Goal: Transaction & Acquisition: Book appointment/travel/reservation

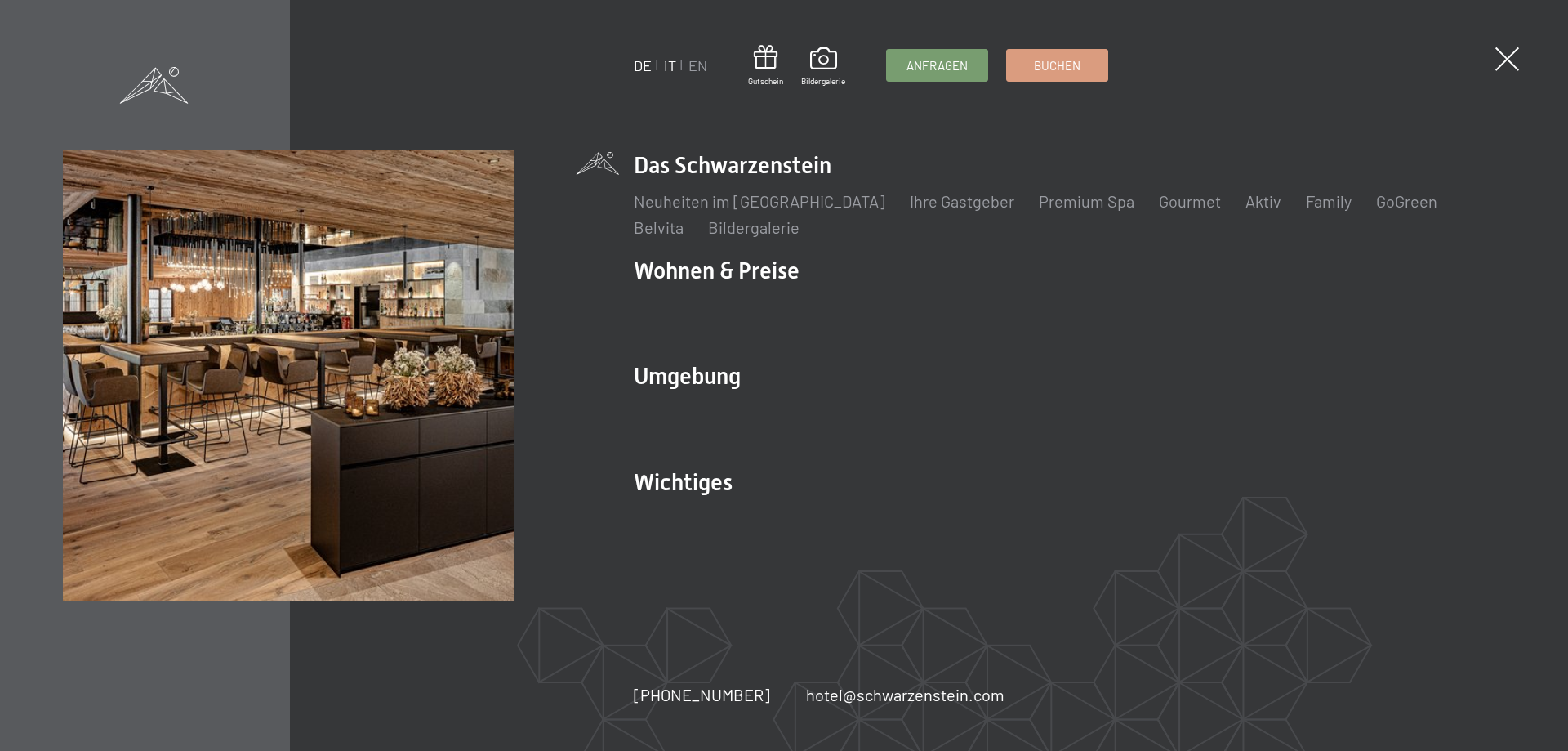
click at [671, 70] on link "IT" at bounding box center [670, 65] width 13 height 18
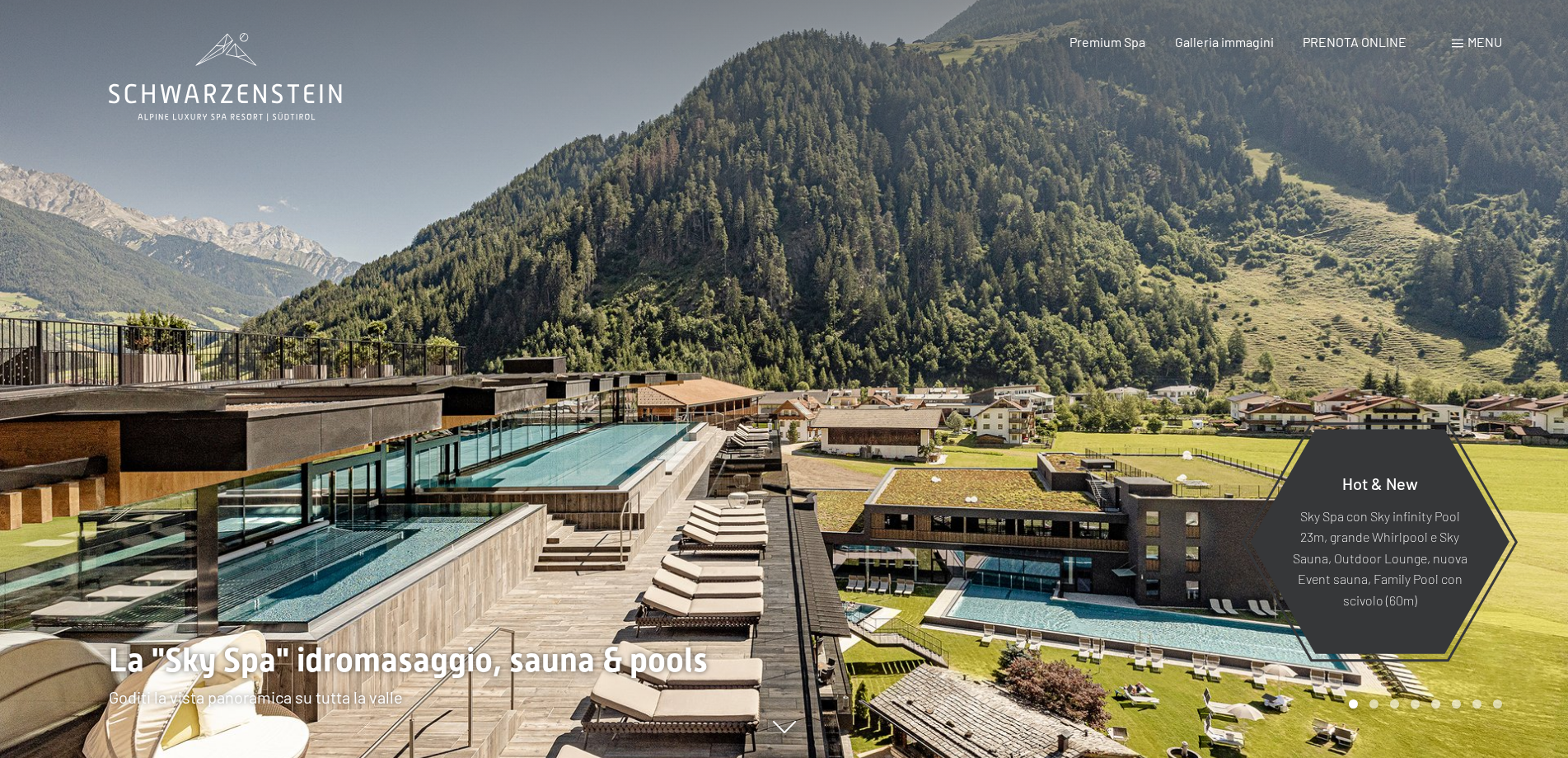
click at [1348, 42] on span "PRENOTA ONLINE" at bounding box center [1354, 42] width 104 height 15
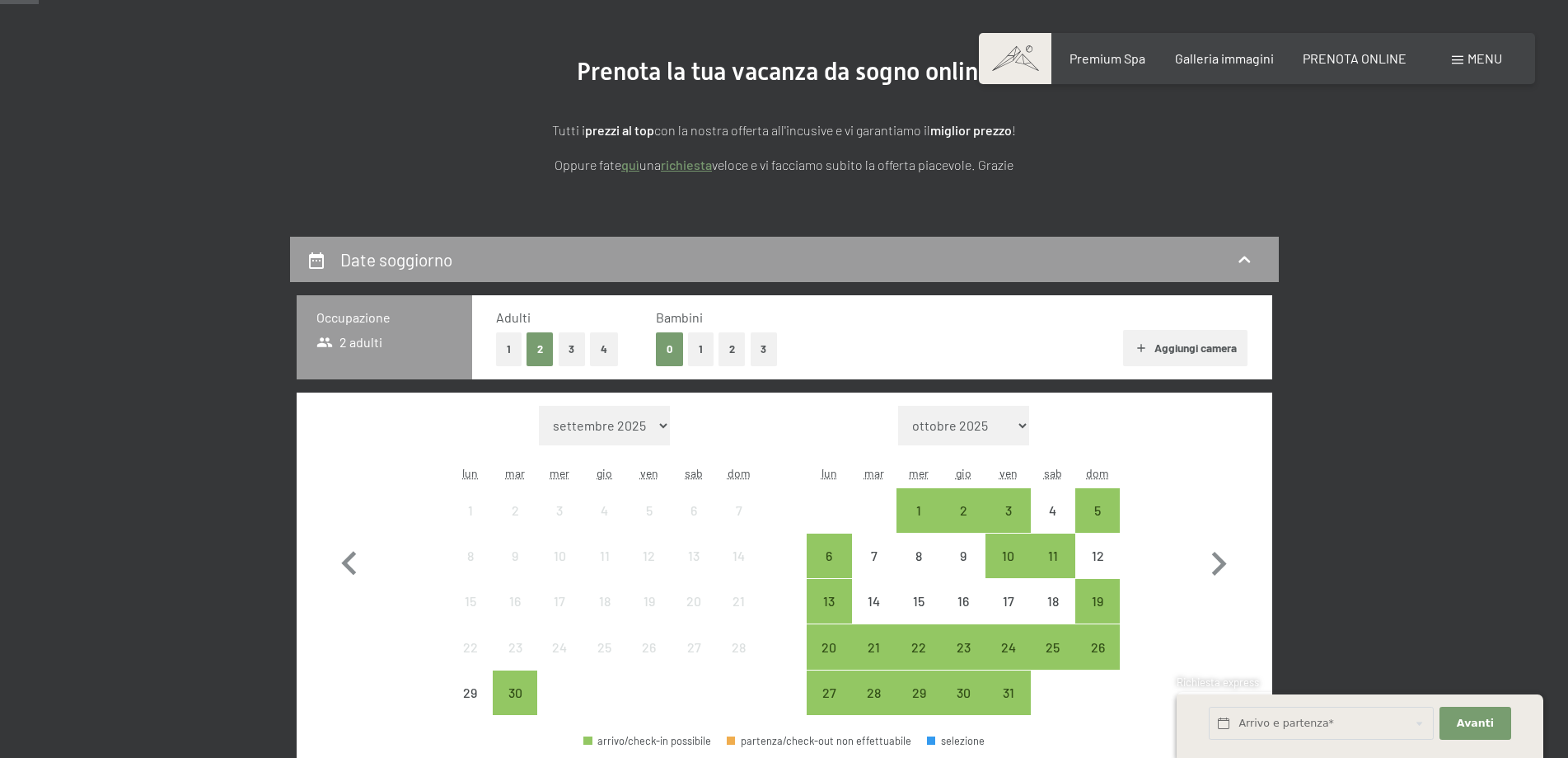
scroll to position [329, 0]
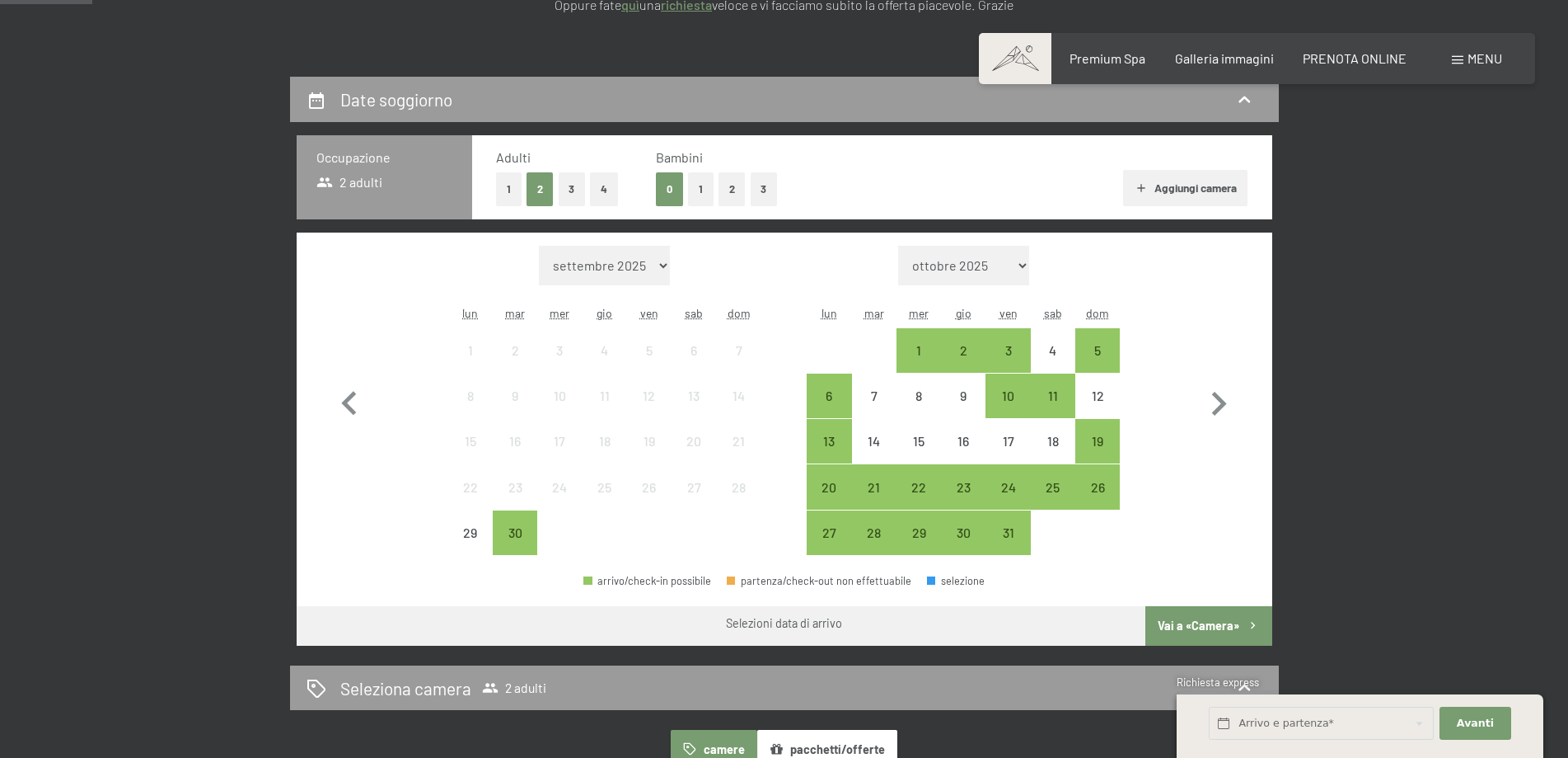
click at [994, 261] on select "ottobre 2025 novembre 2025 dicembre 2025 gennaio 2026 febbraio 2026 marzo 2026 …" at bounding box center [964, 265] width 131 height 40
select select "[DATE]"
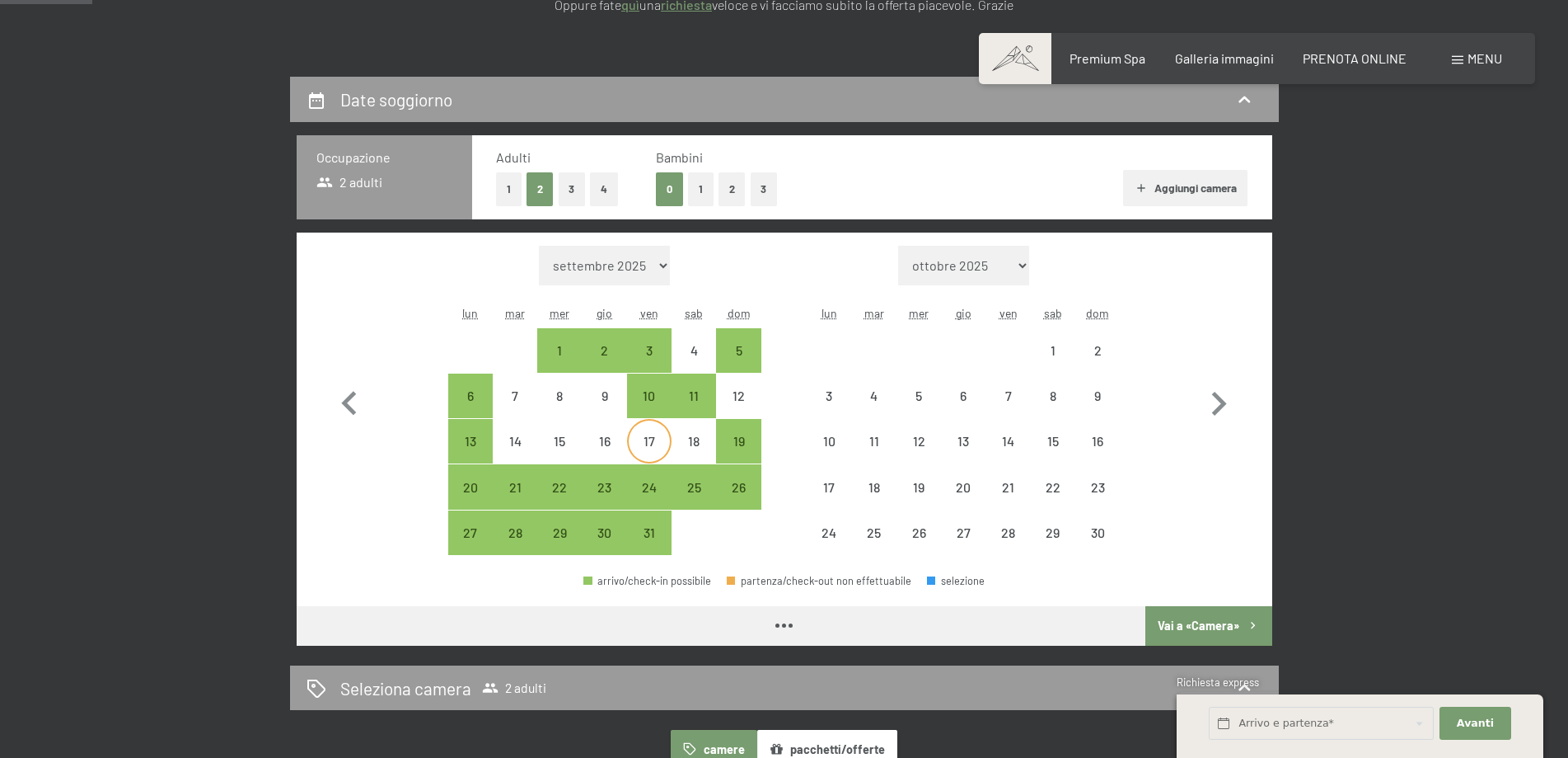
select select "[DATE]"
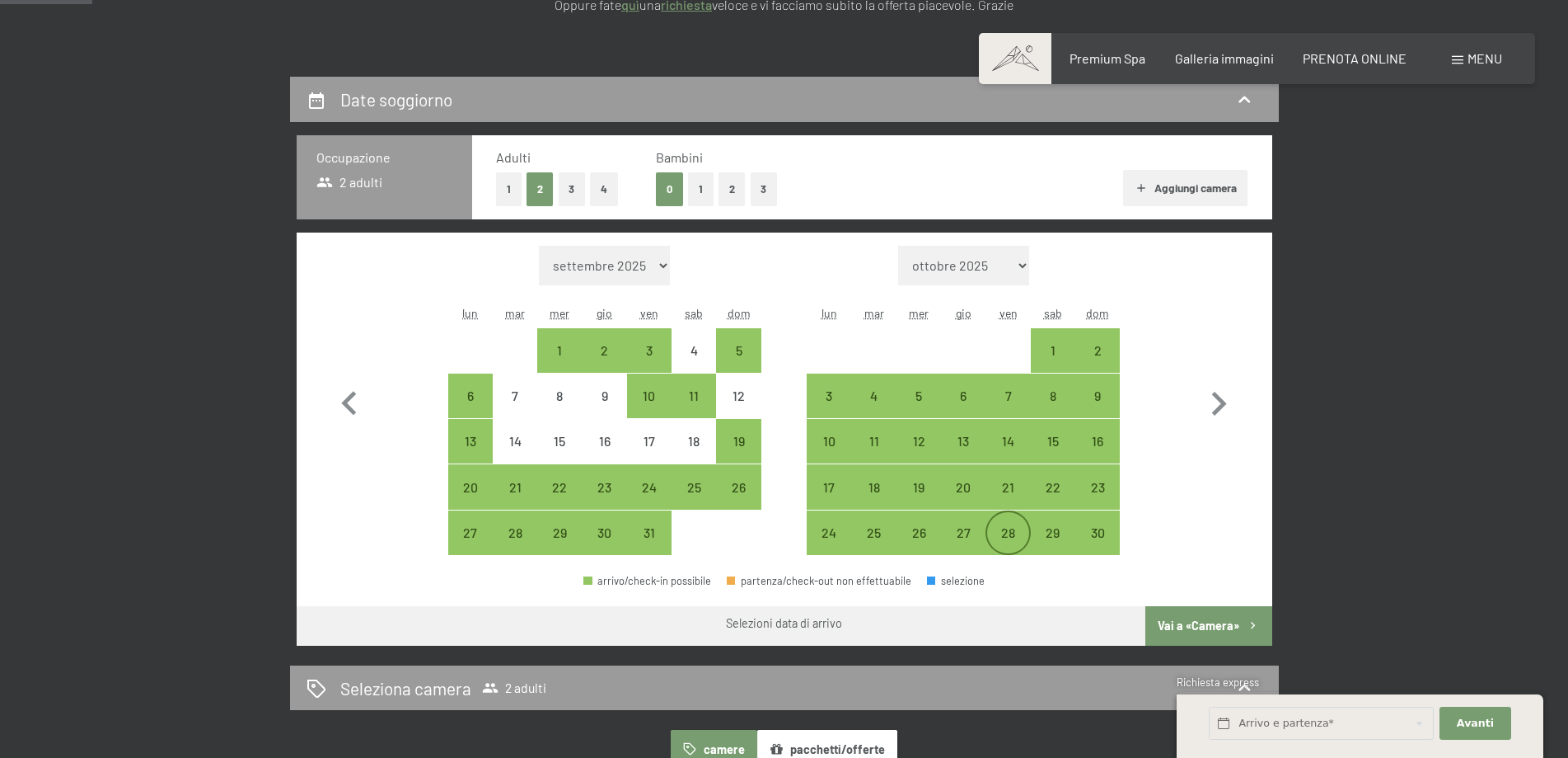
click at [1016, 531] on div "28" at bounding box center [1007, 547] width 42 height 42
select select "[DATE]"
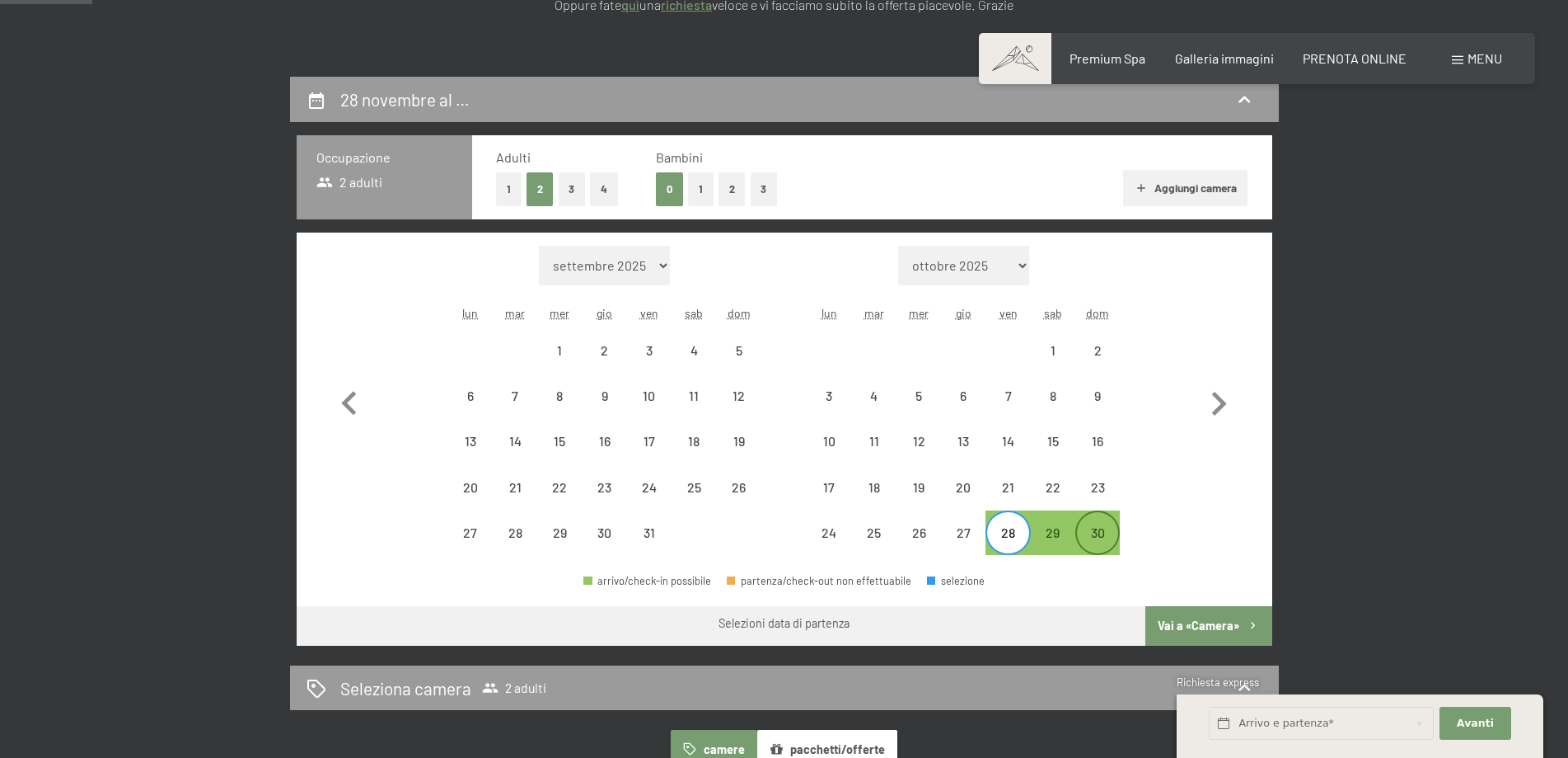
click at [1097, 537] on div "30" at bounding box center [1097, 547] width 42 height 42
select select "[DATE]"
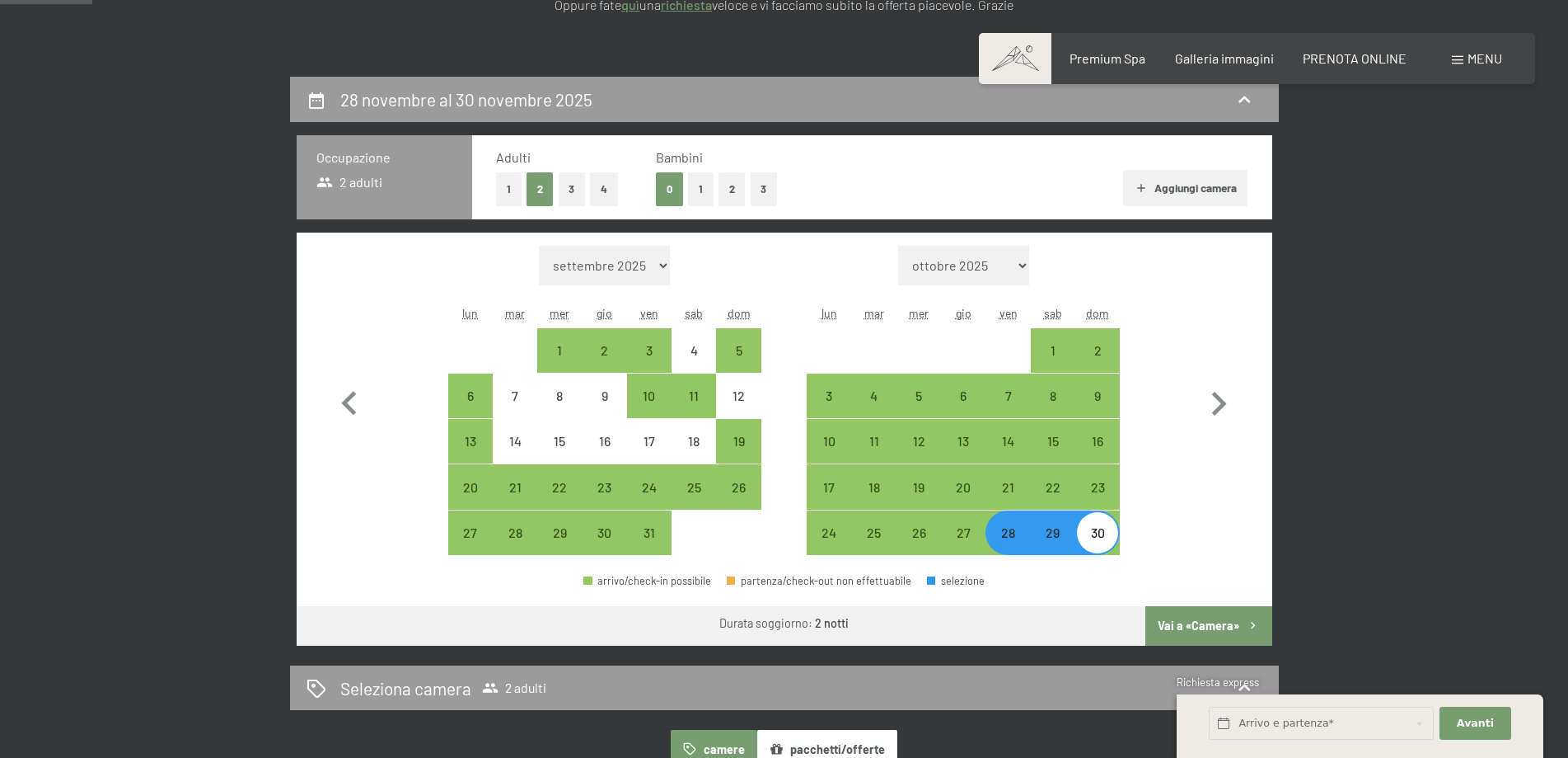
click at [1194, 627] on button "Vai a «Camera»" at bounding box center [1208, 626] width 126 height 40
select select "[DATE]"
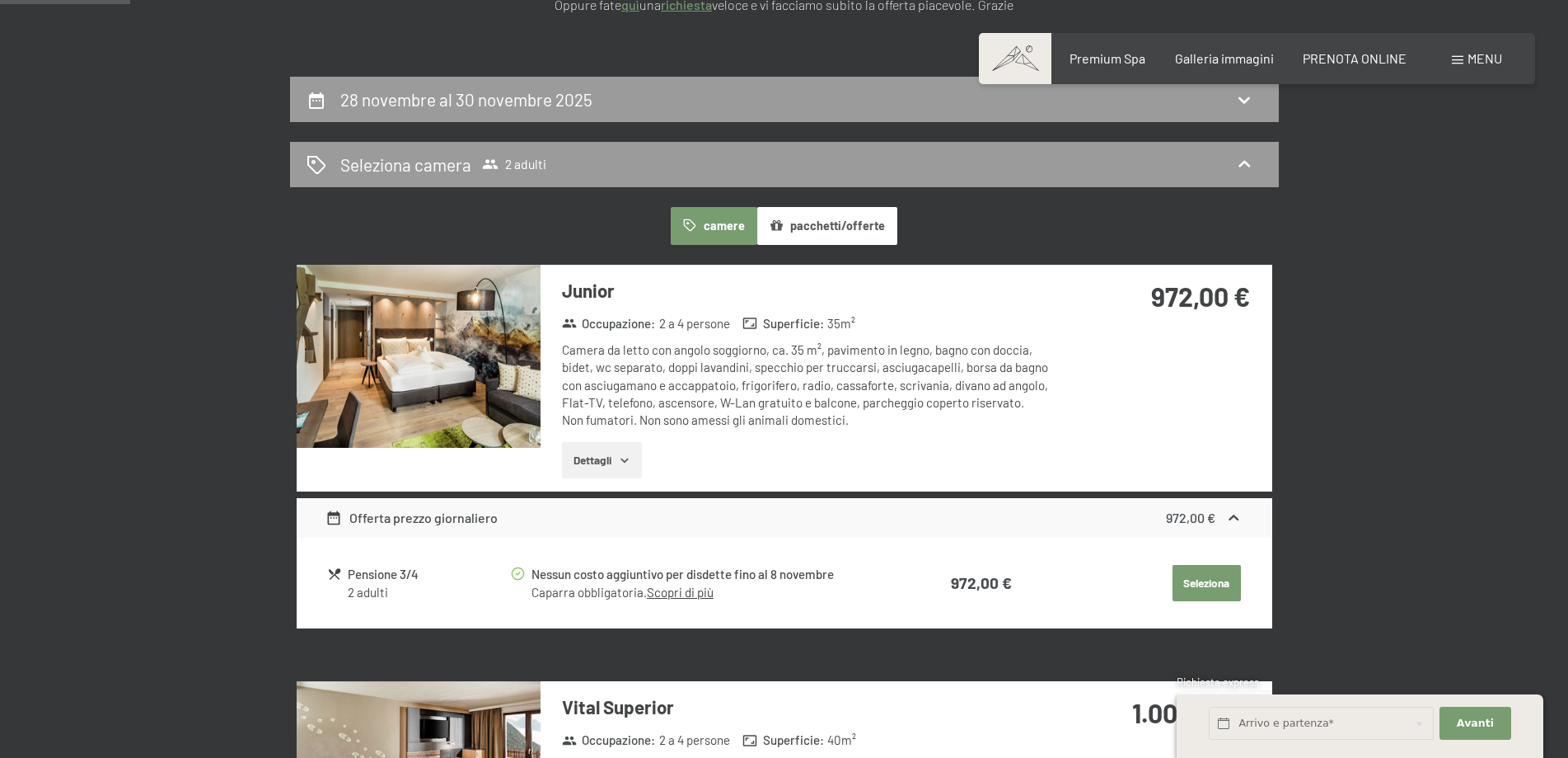
scroll to position [407, 0]
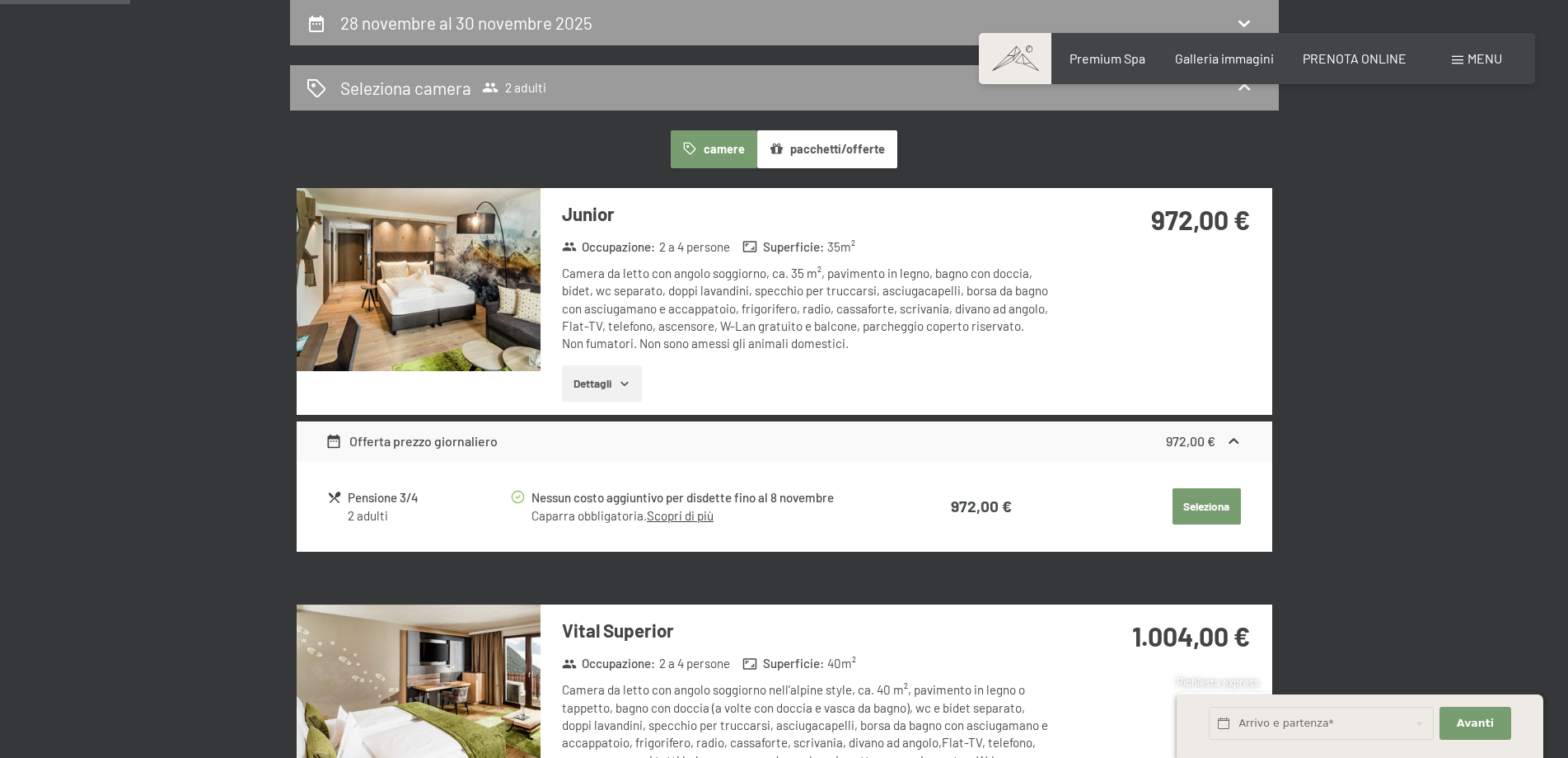
click at [603, 382] on button "Dettagli" at bounding box center [602, 383] width 80 height 36
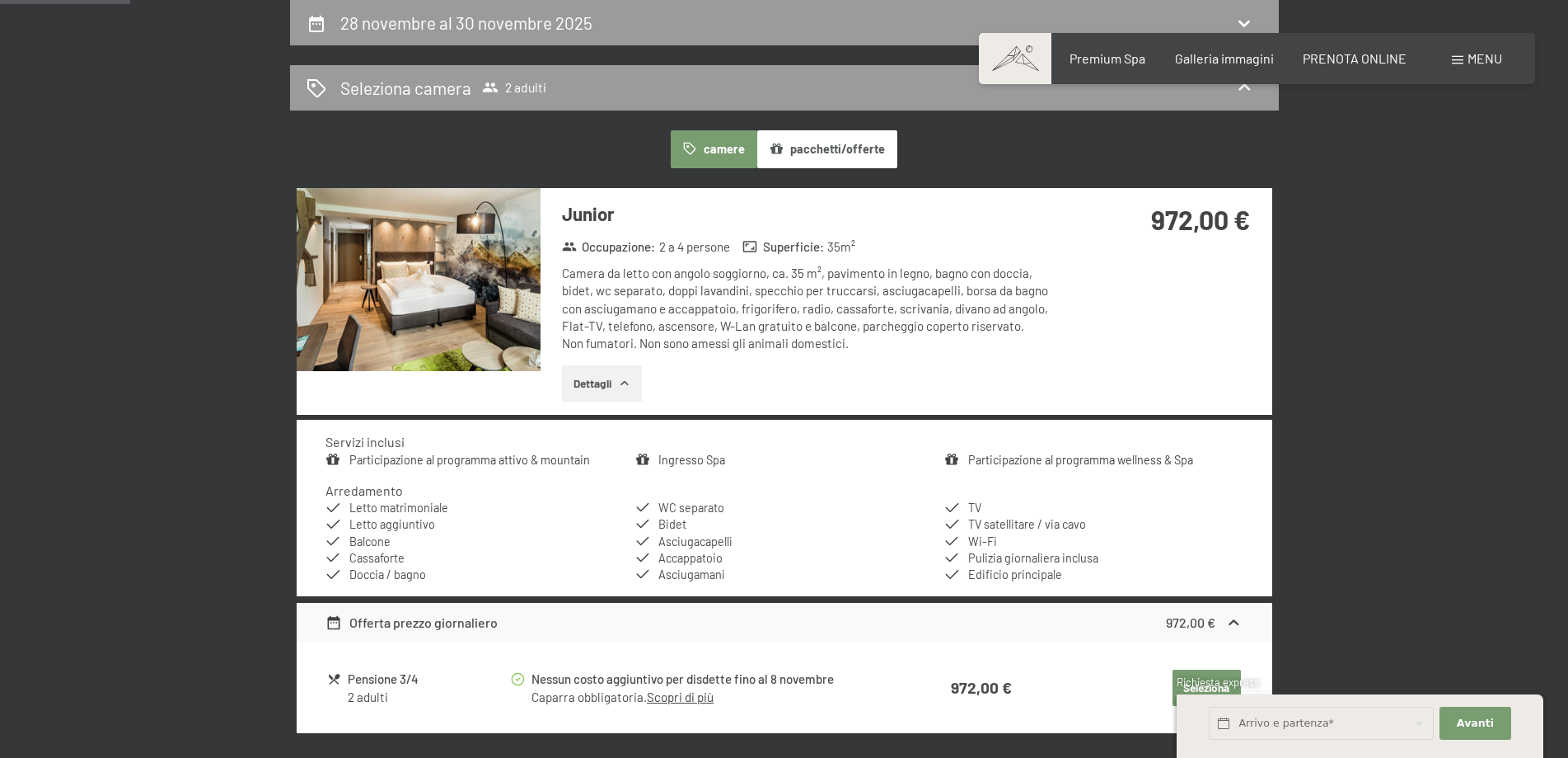
click at [603, 382] on button "Dettagli" at bounding box center [602, 383] width 80 height 36
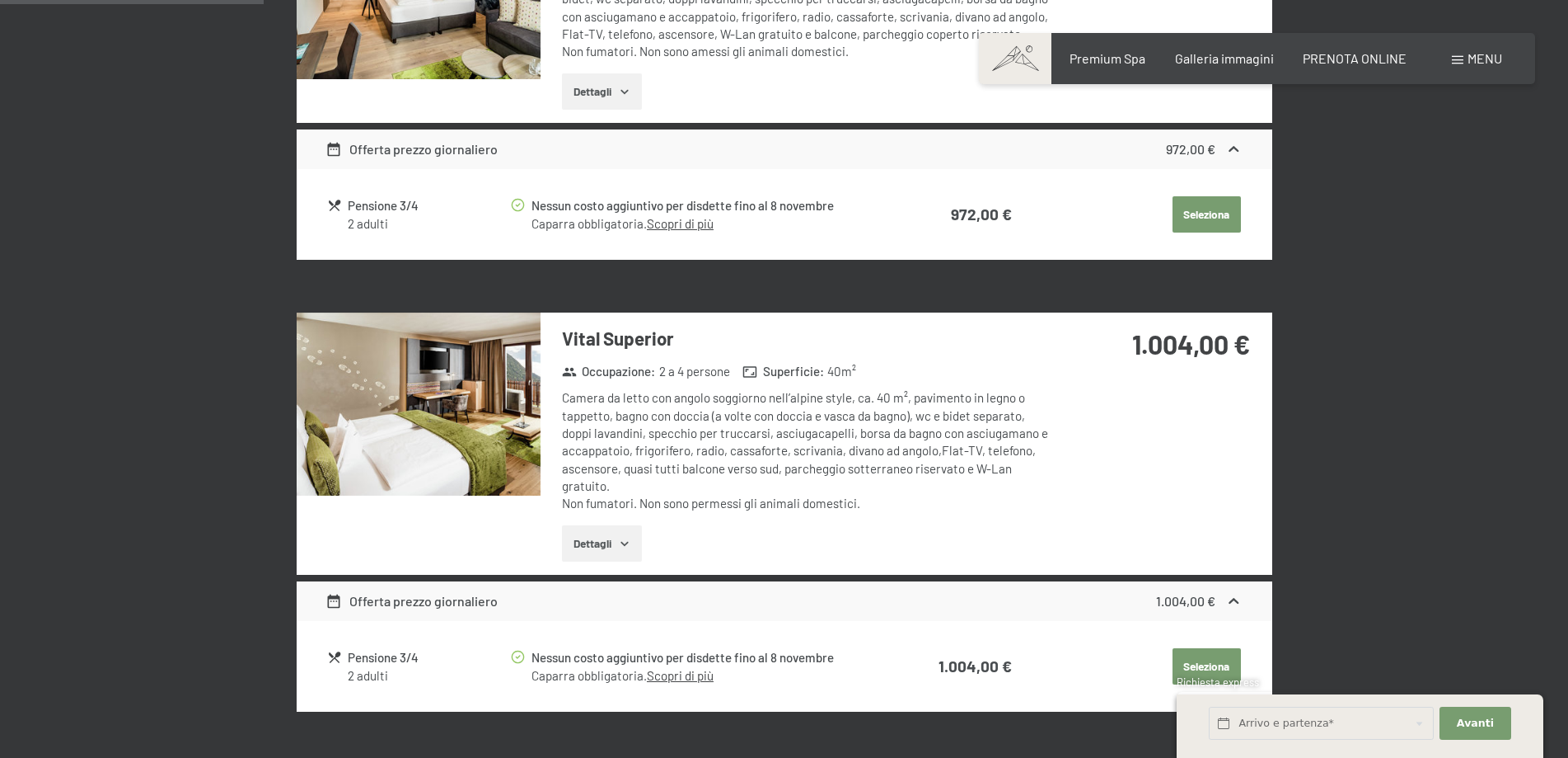
scroll to position [571, 0]
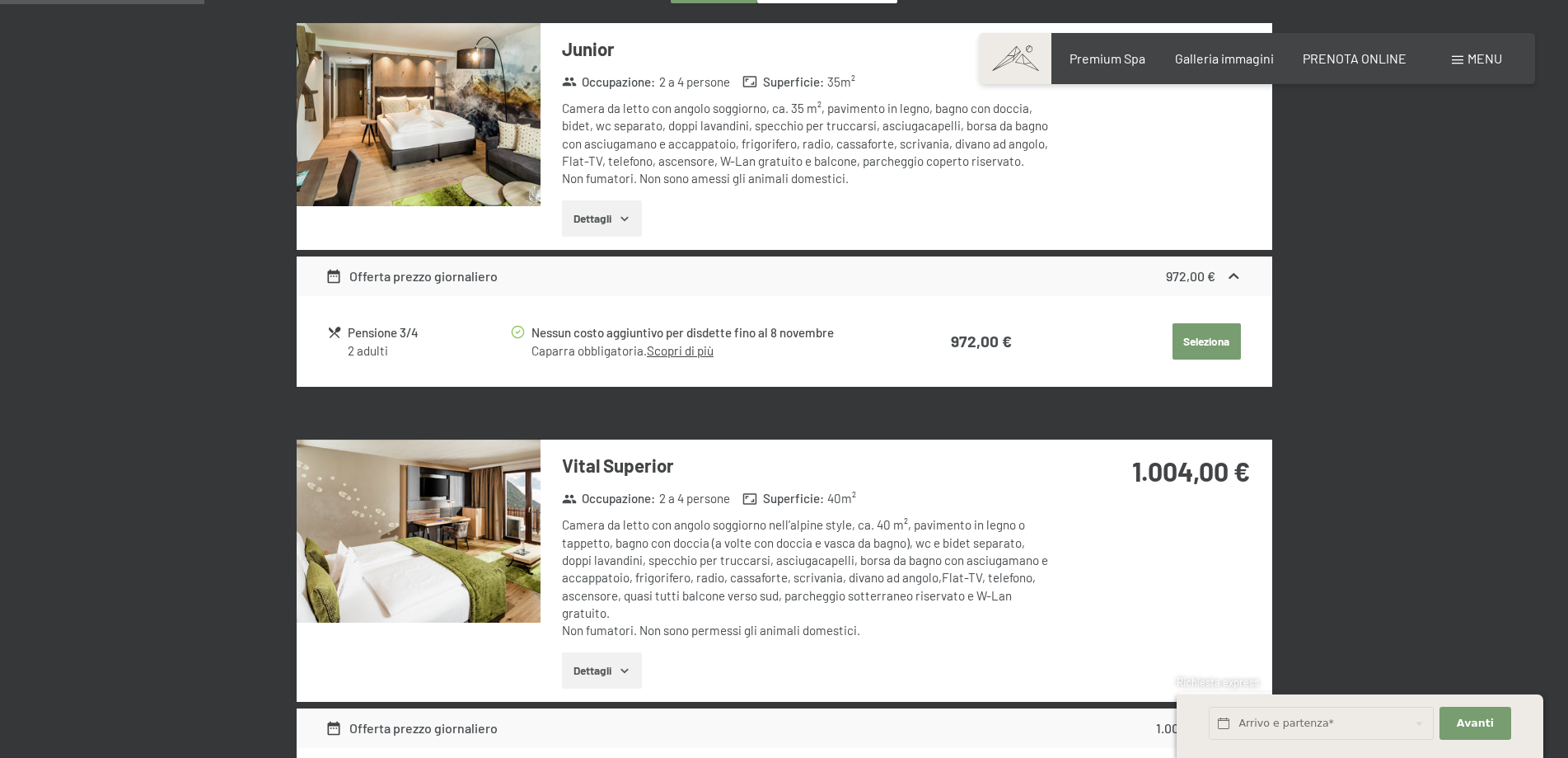
drag, startPoint x: 1209, startPoint y: 343, endPoint x: 1199, endPoint y: 343, distance: 10.0
click at [1208, 343] on button "Seleziona" at bounding box center [1207, 341] width 69 height 36
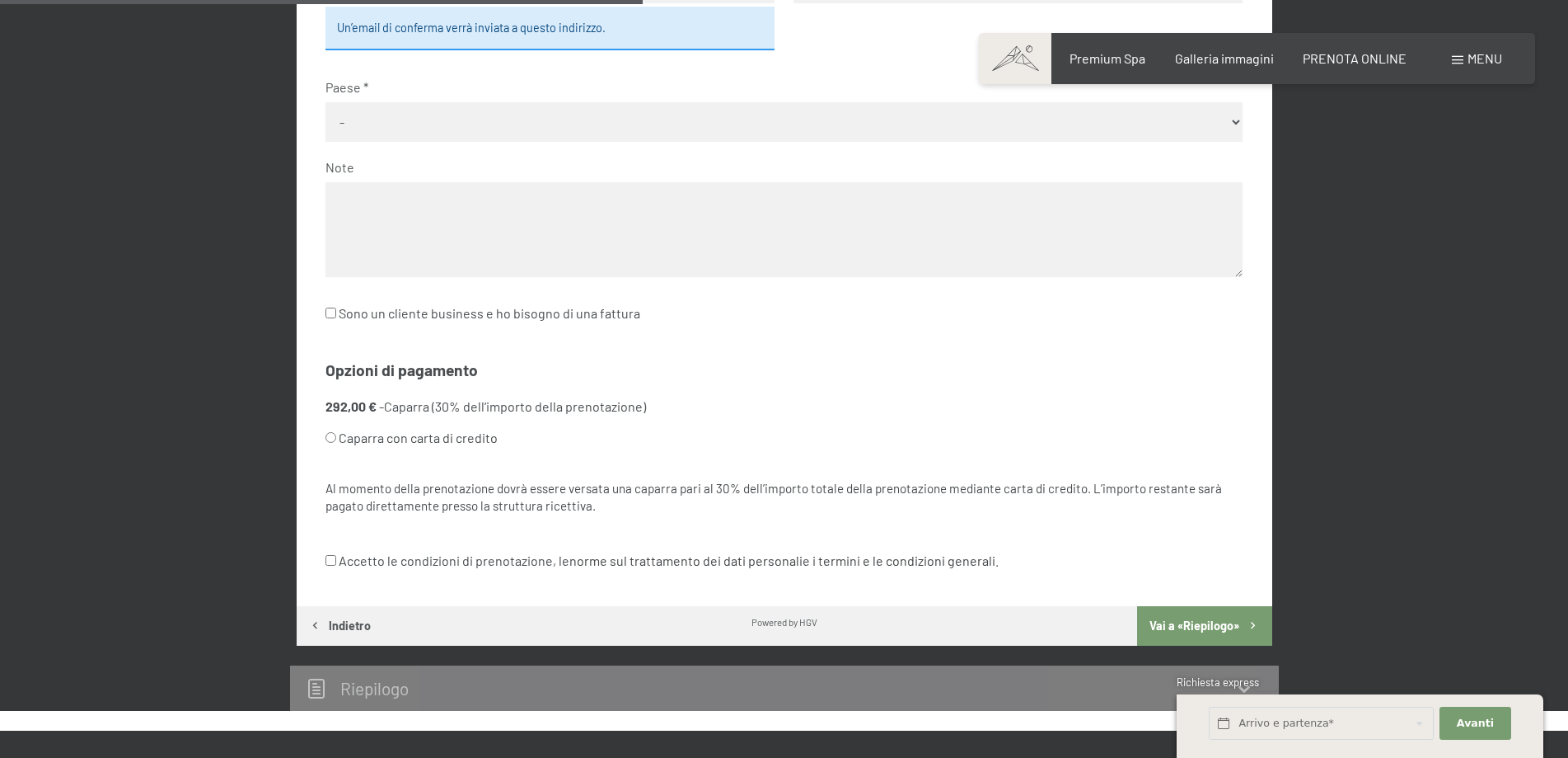
scroll to position [984, 0]
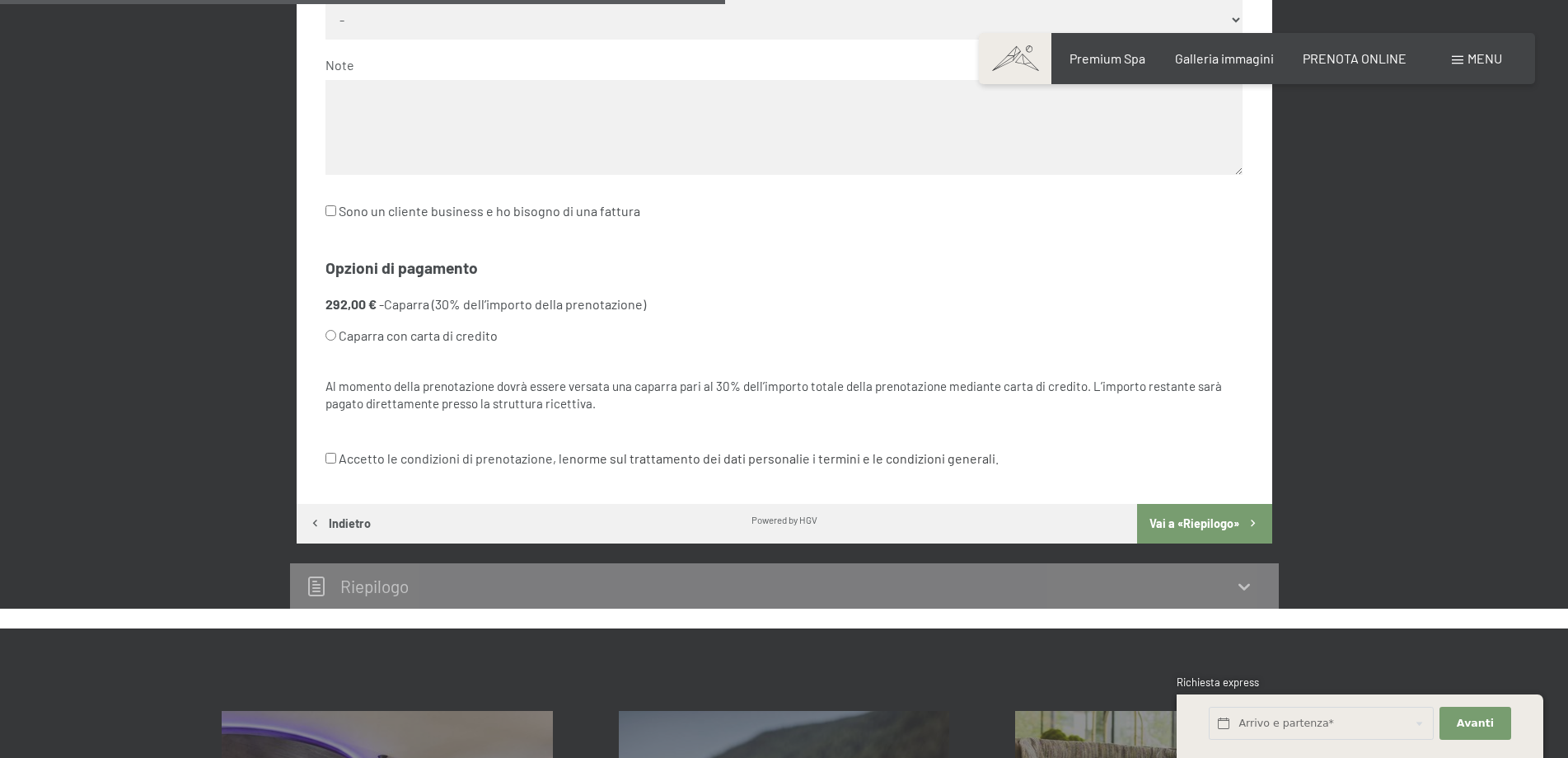
click at [344, 525] on button "Indietro" at bounding box center [340, 523] width 87 height 40
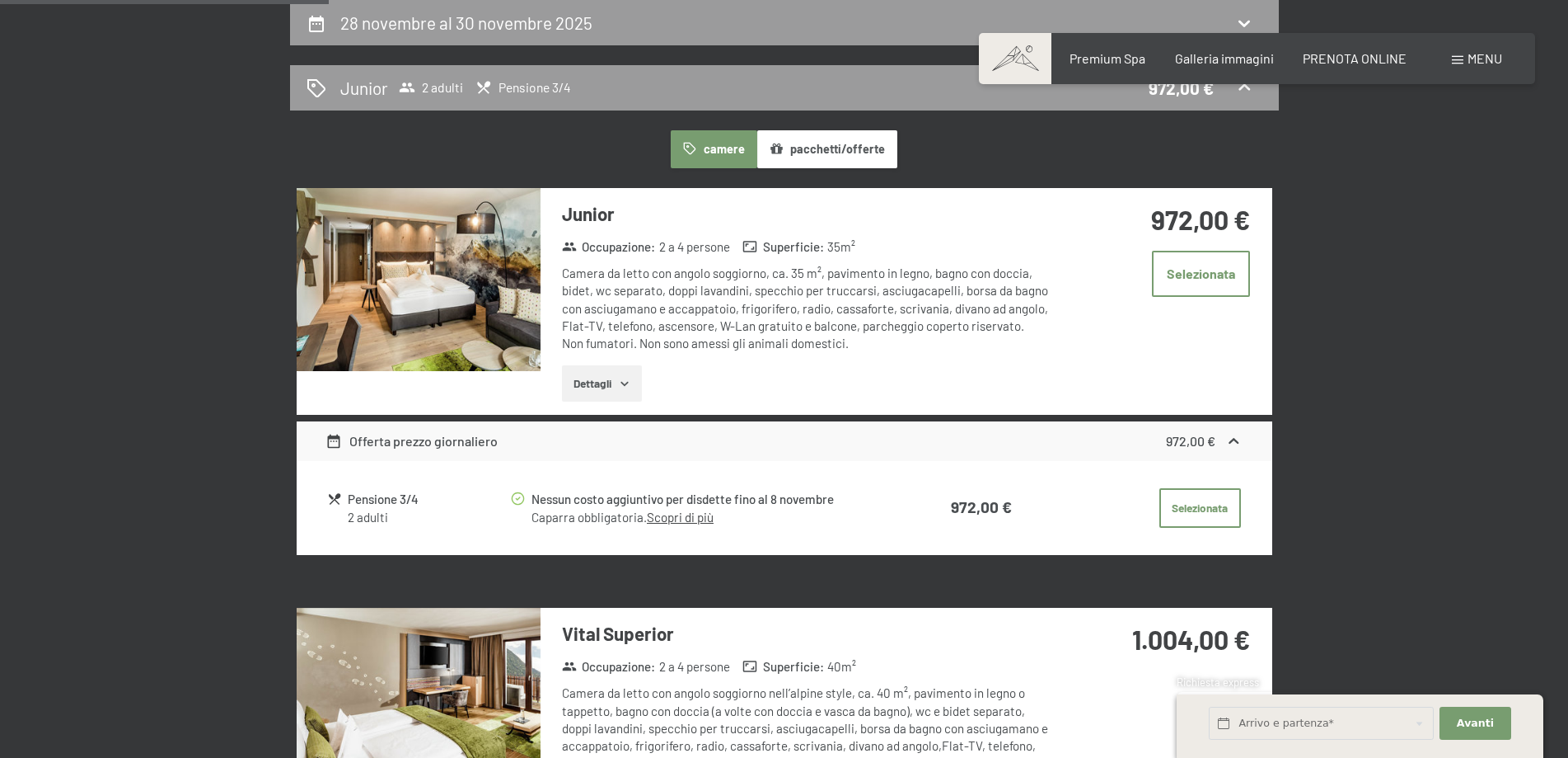
click at [672, 519] on link "Scopri di più" at bounding box center [680, 516] width 67 height 14
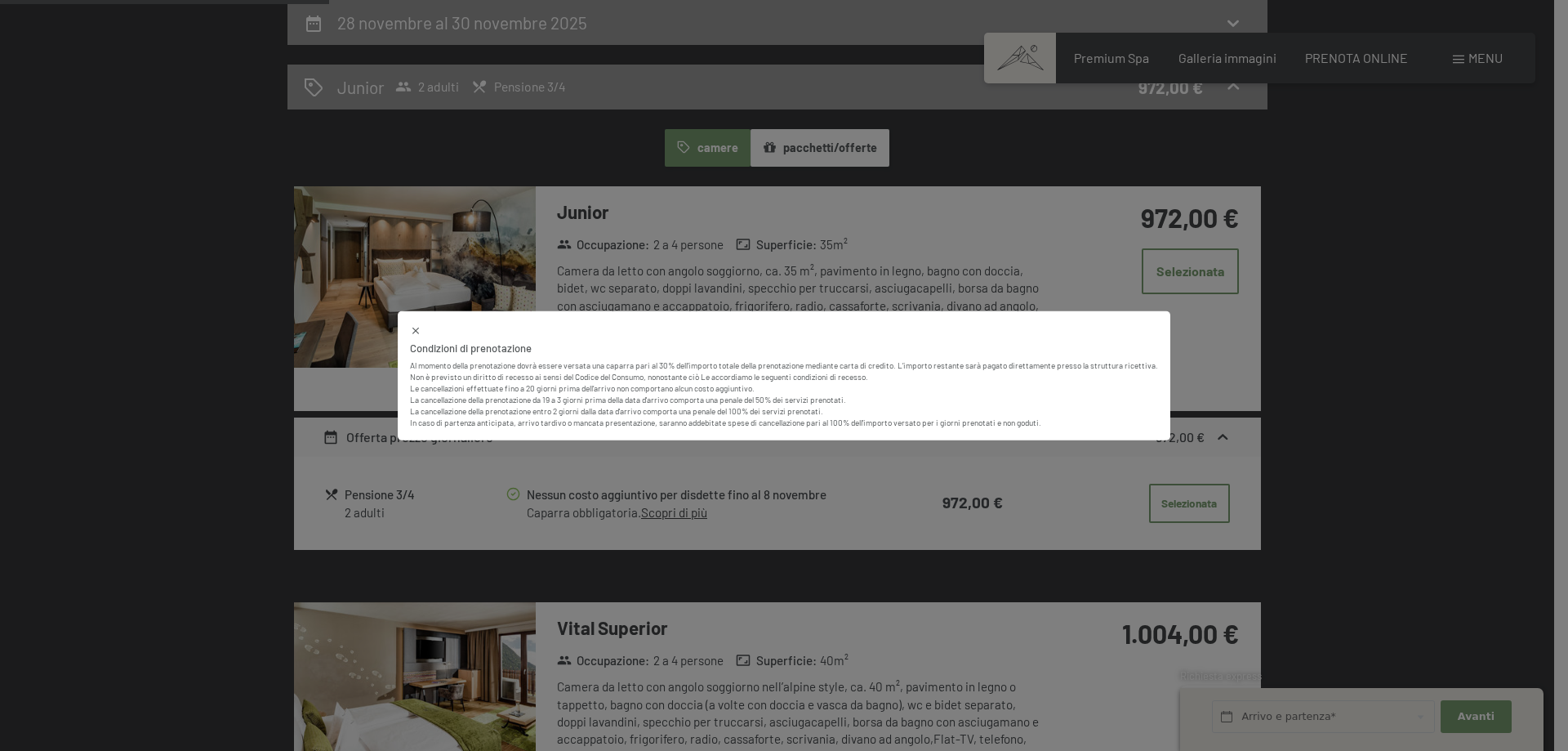
click at [410, 327] on icon at bounding box center [416, 331] width 12 height 12
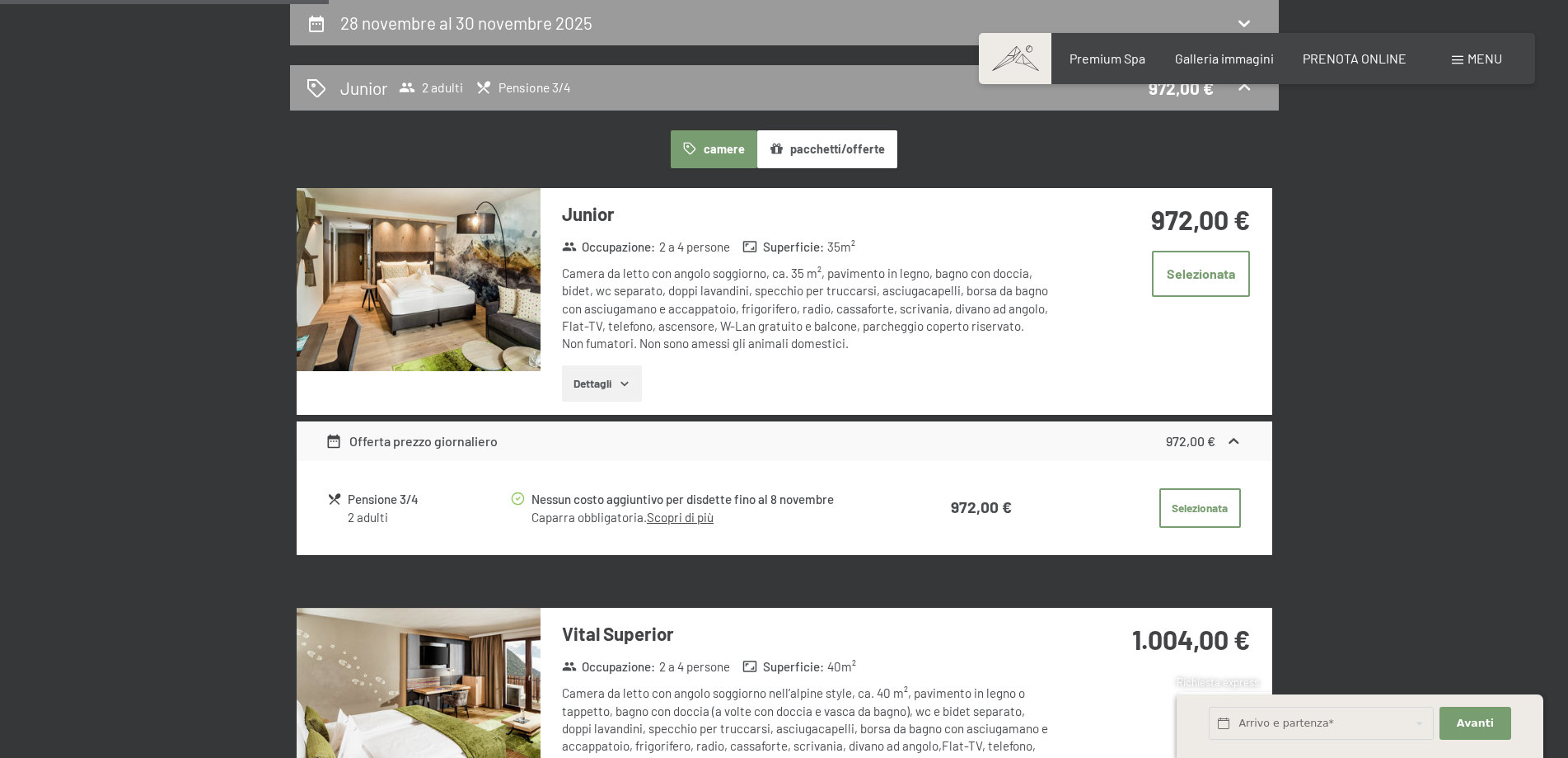
click at [408, 443] on div "Offerta prezzo giornaliero" at bounding box center [412, 441] width 172 height 20
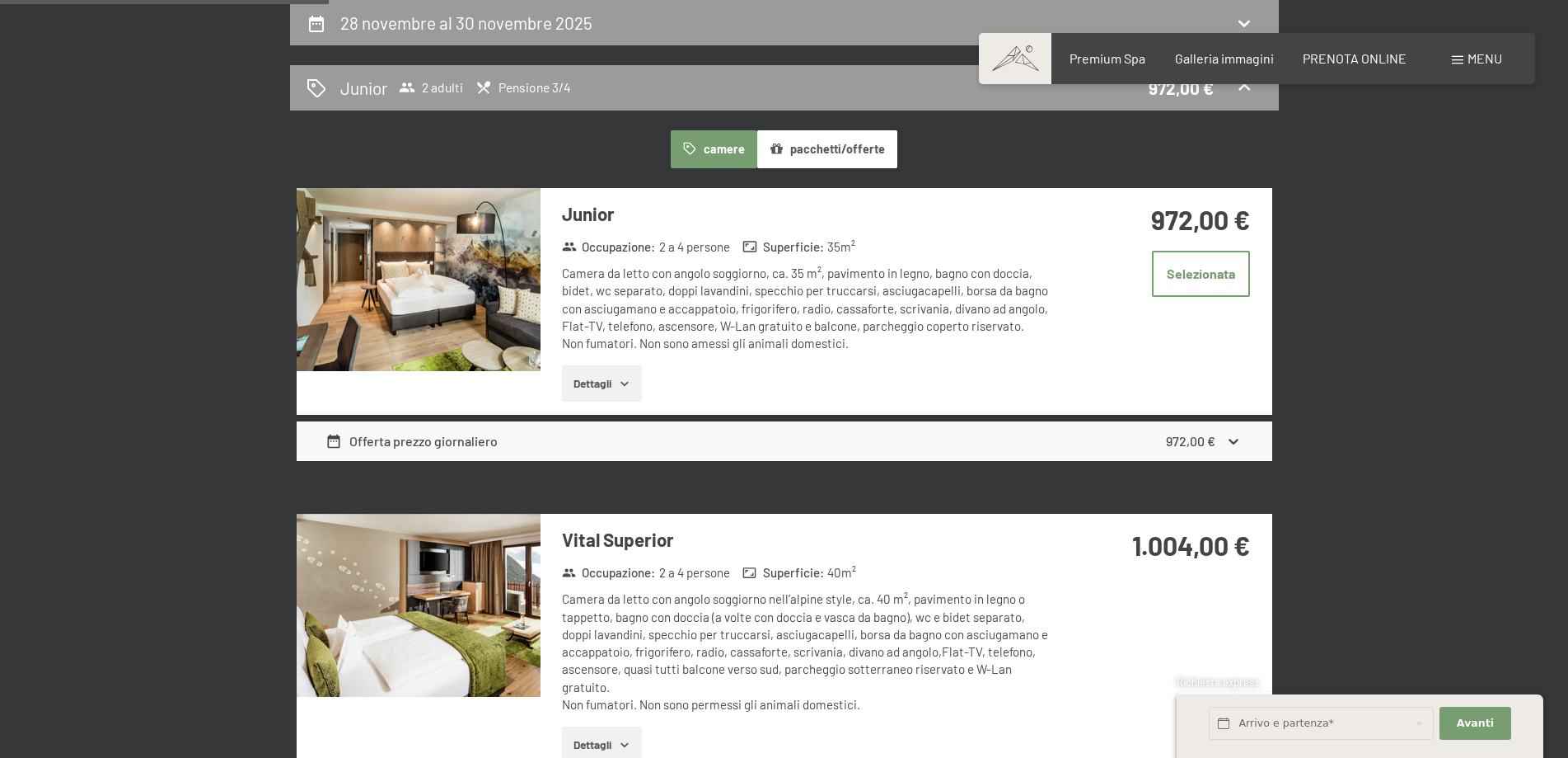
click at [408, 443] on div "Offerta prezzo giornaliero" at bounding box center [412, 441] width 172 height 20
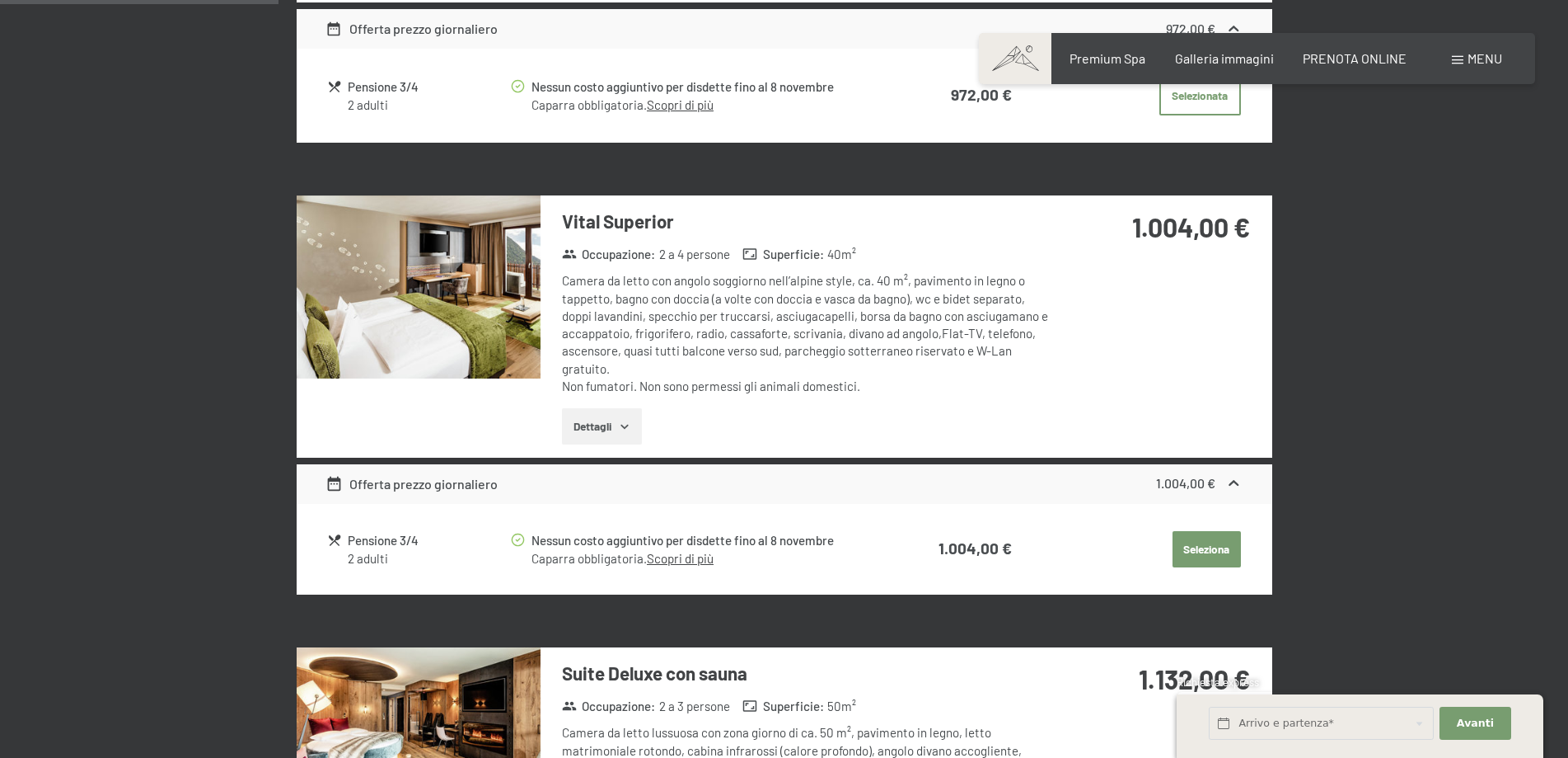
scroll to position [489, 0]
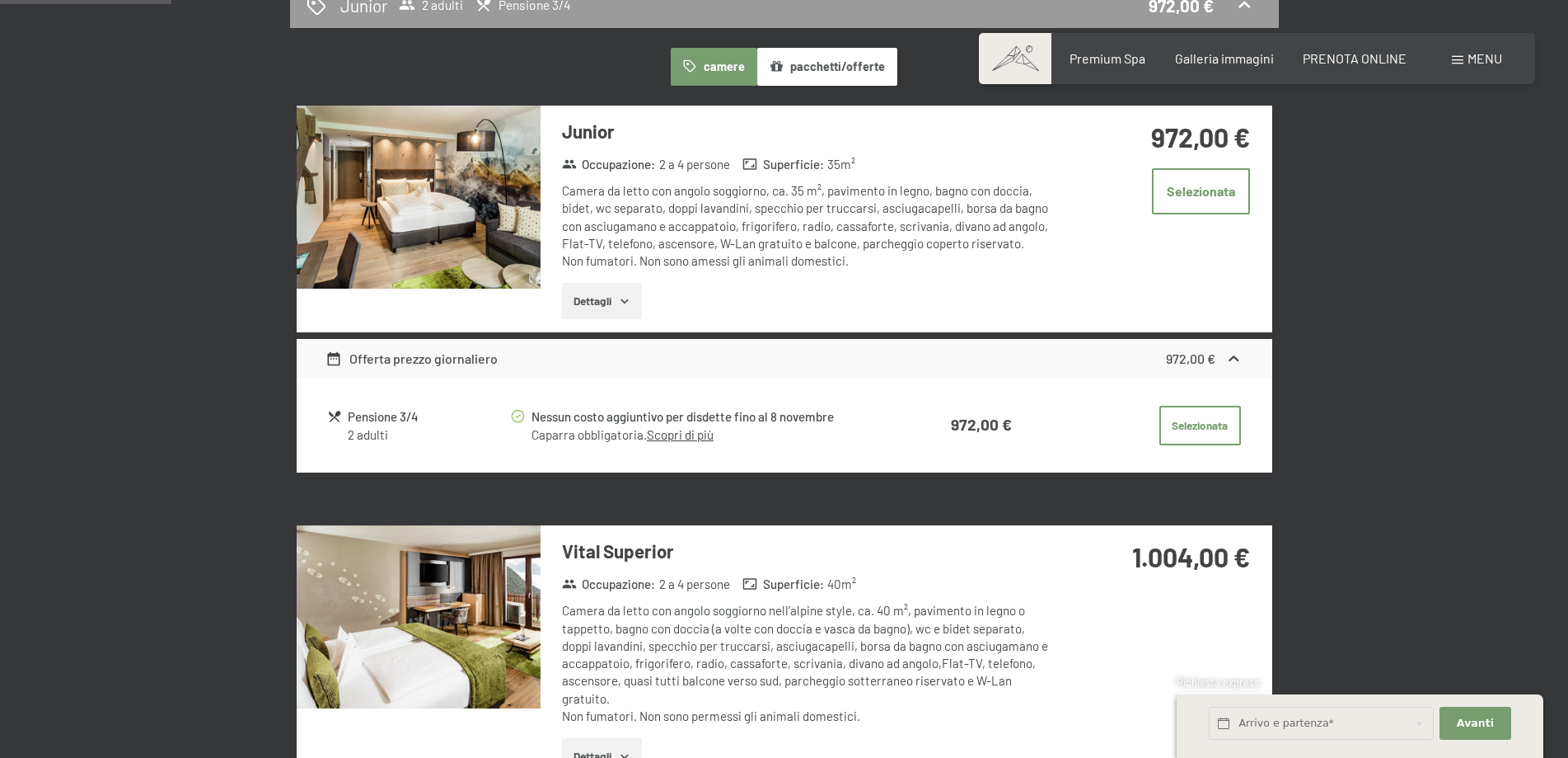
click at [445, 219] on img at bounding box center [418, 197] width 244 height 183
click at [0, 0] on div at bounding box center [0, 0] width 0 height 0
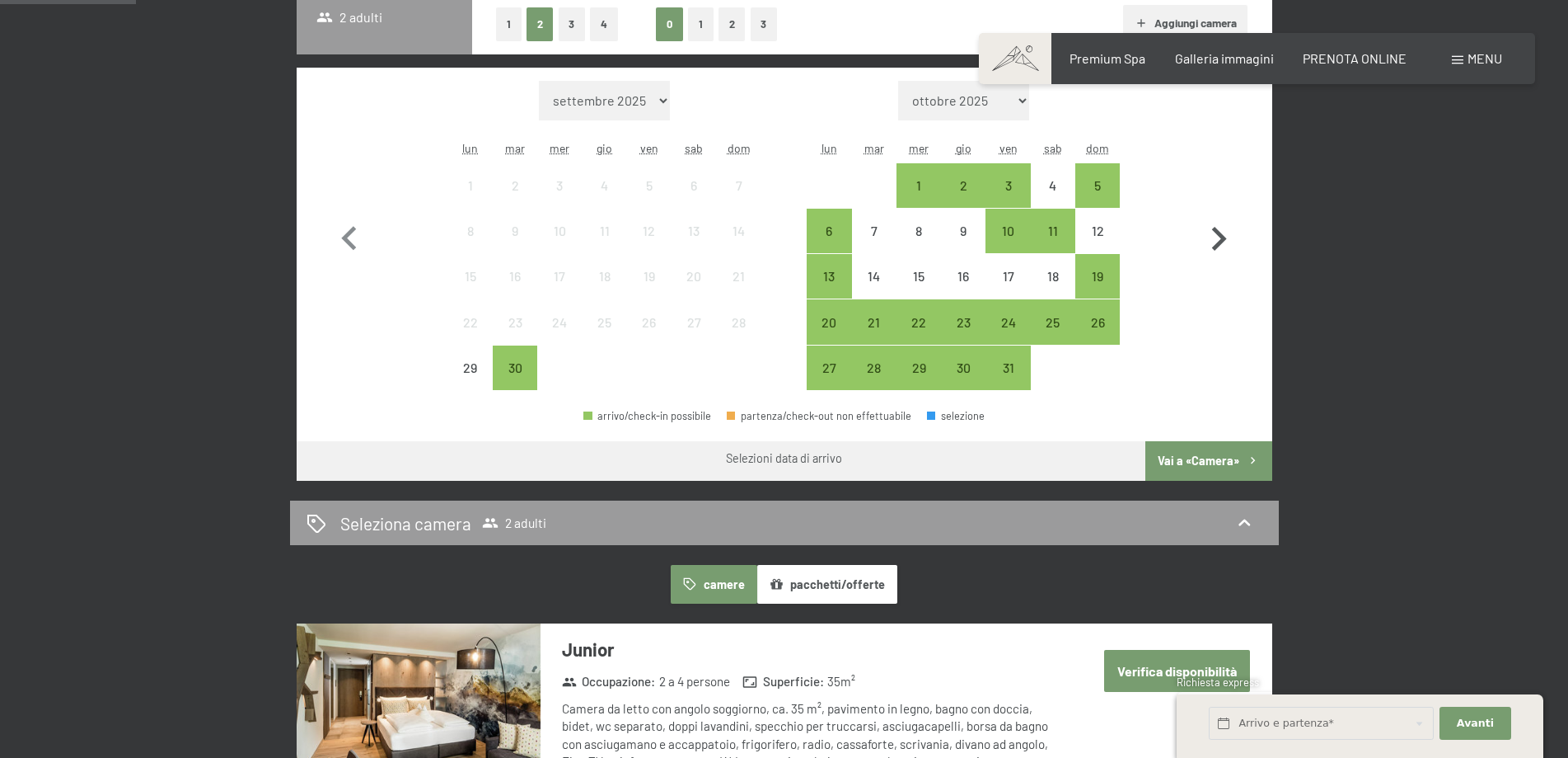
click at [1215, 243] on icon "button" at bounding box center [1218, 239] width 48 height 48
select select "[DATE]"
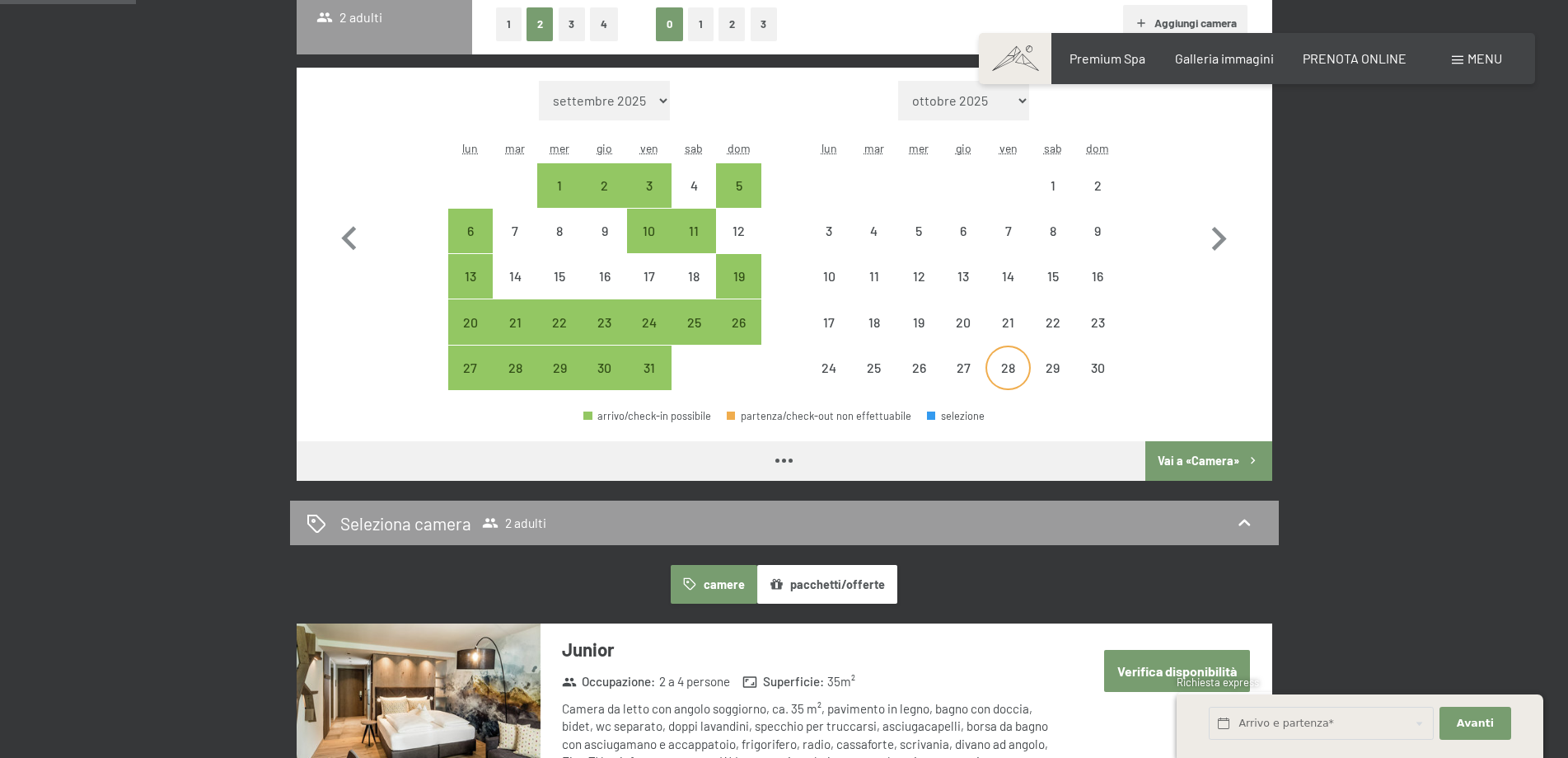
click at [1022, 366] on div "28" at bounding box center [1007, 381] width 42 height 42
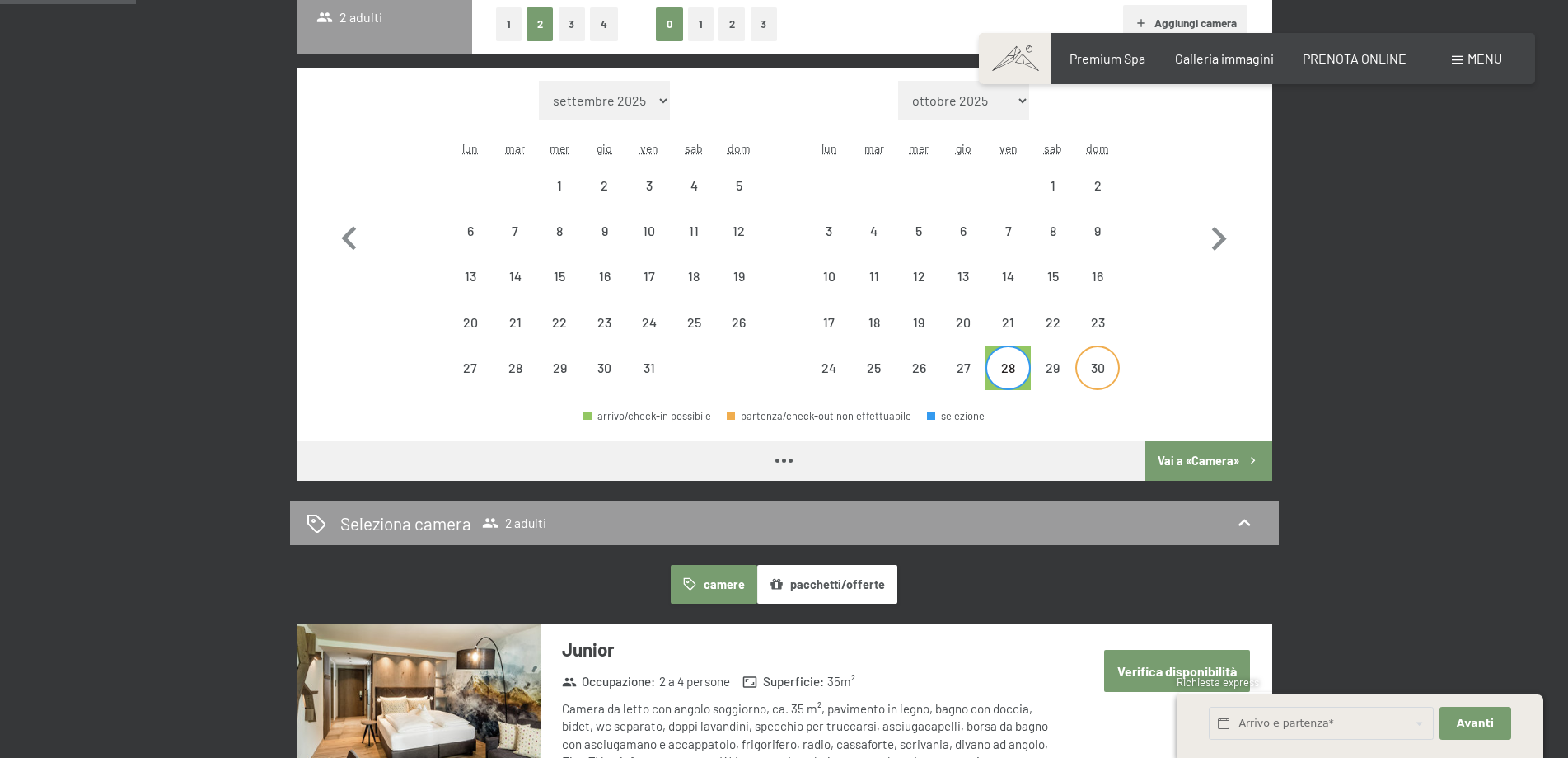
select select "[DATE]"
click at [1100, 372] on div "30" at bounding box center [1097, 381] width 42 height 42
select select "[DATE]"
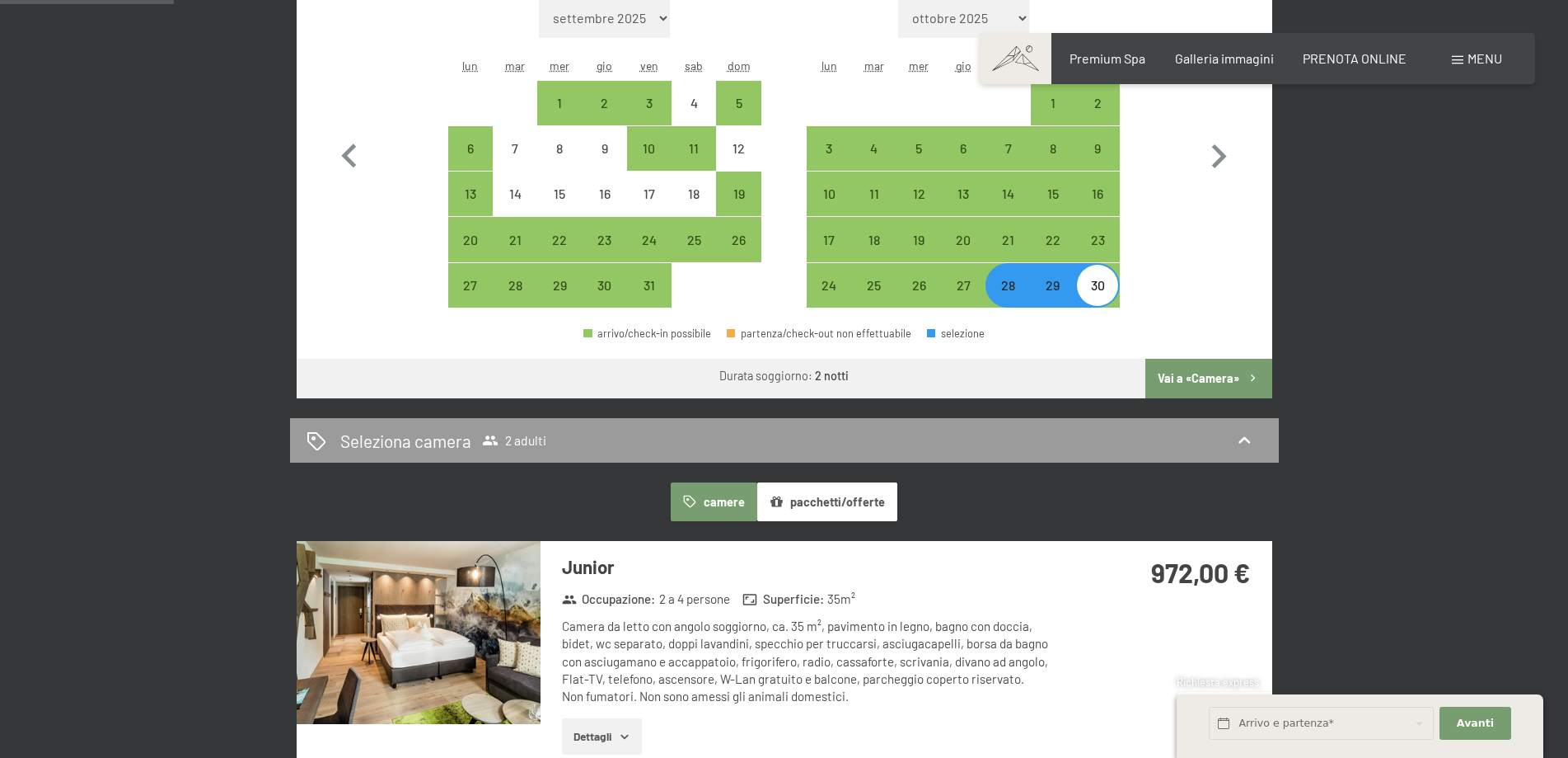
scroll to position [329, 0]
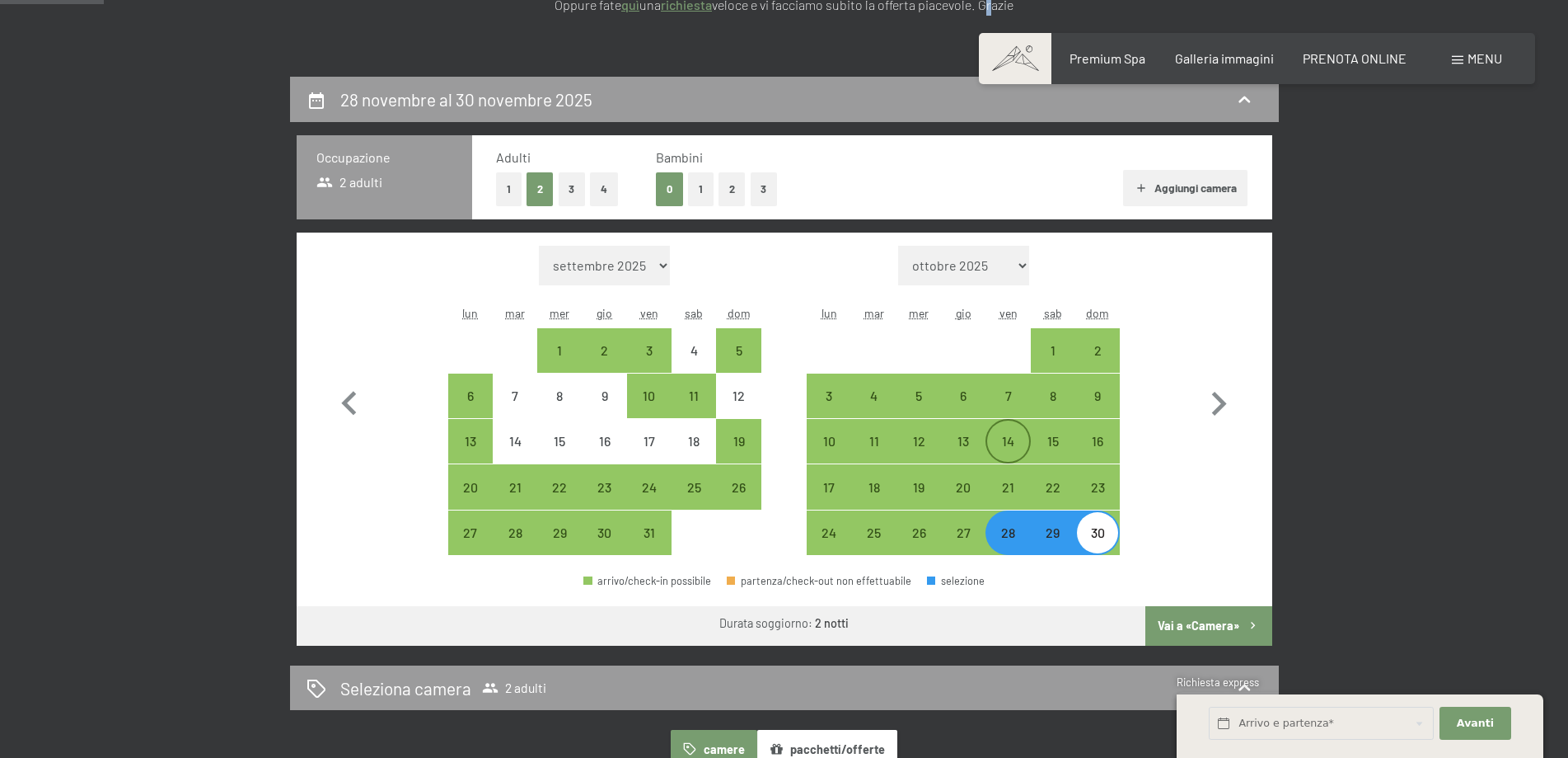
click at [1010, 456] on div "14" at bounding box center [1007, 455] width 42 height 42
select select "[DATE]"
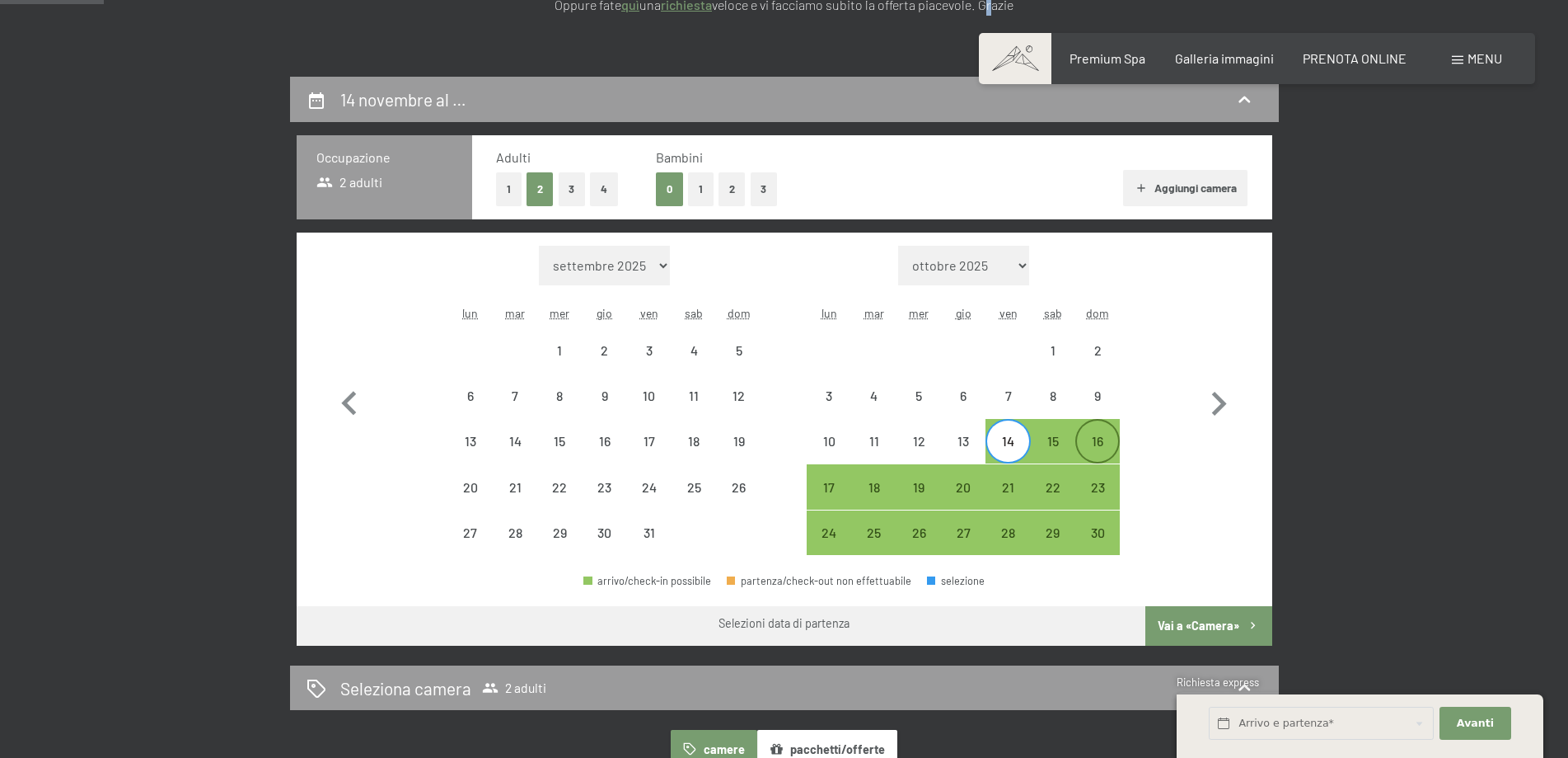
click at [1106, 452] on div "16" at bounding box center [1097, 455] width 42 height 42
select select "[DATE]"
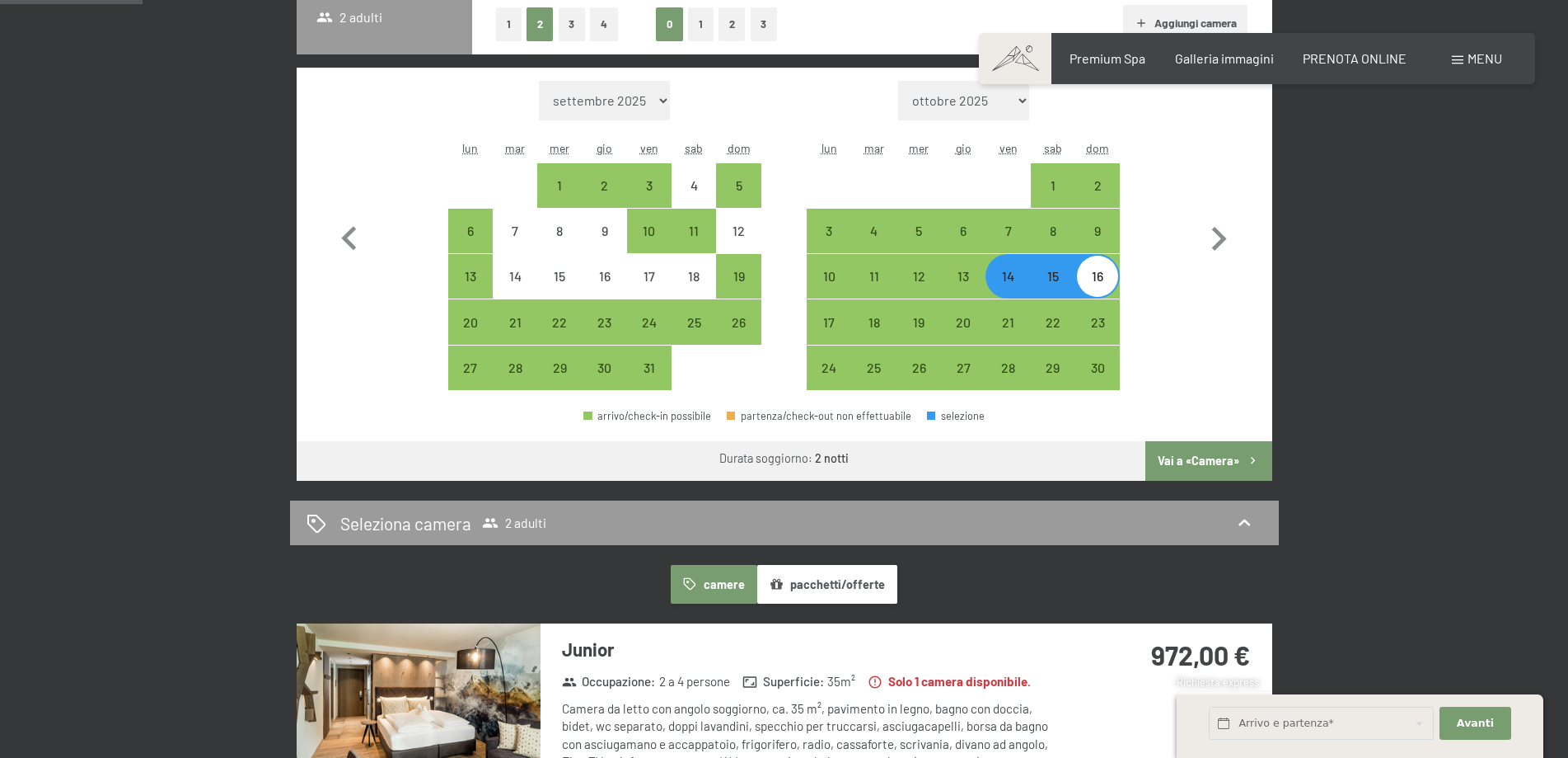
click at [1210, 459] on button "Vai a «Camera»" at bounding box center [1208, 461] width 126 height 40
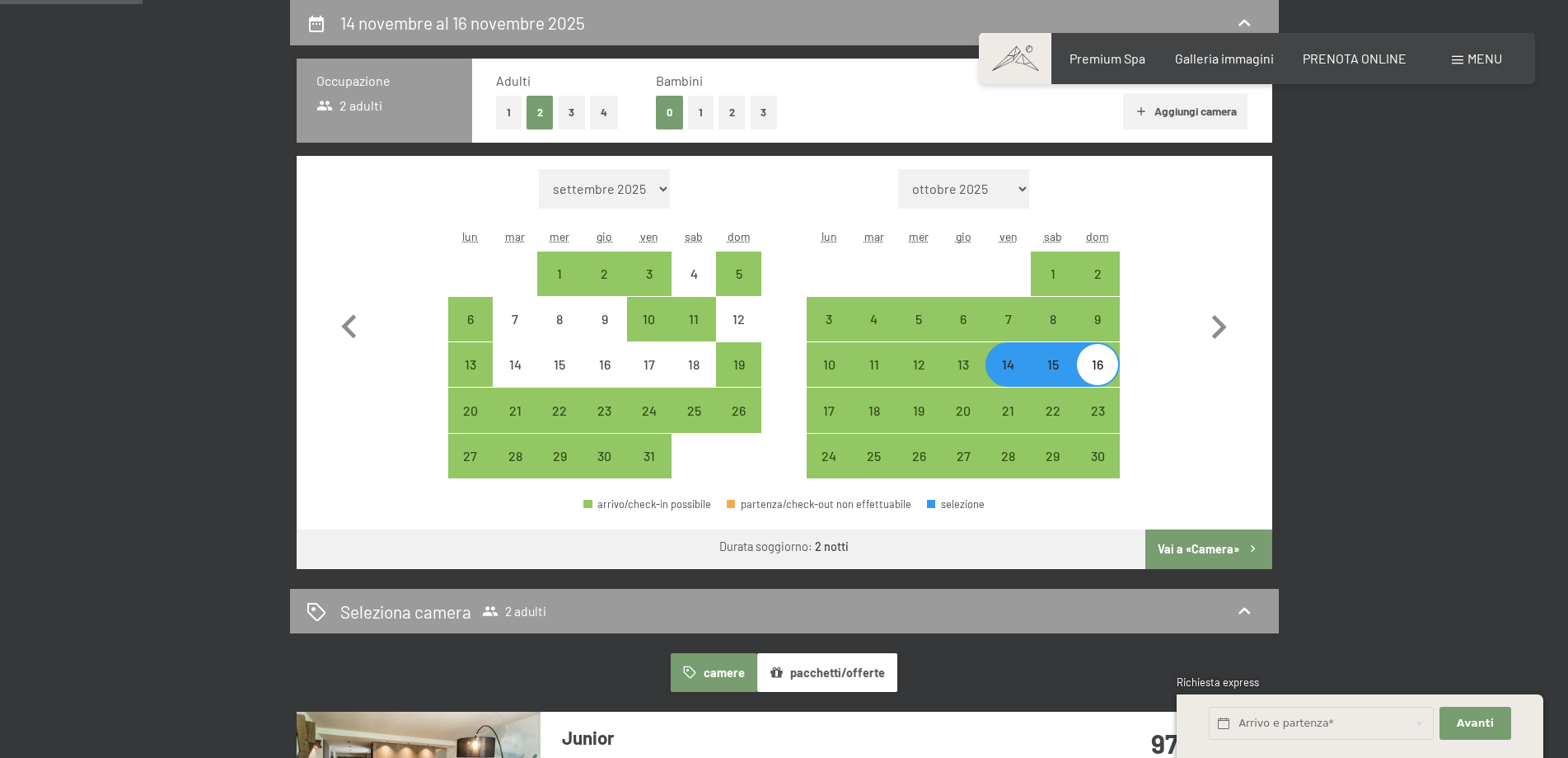
select select "[DATE]"
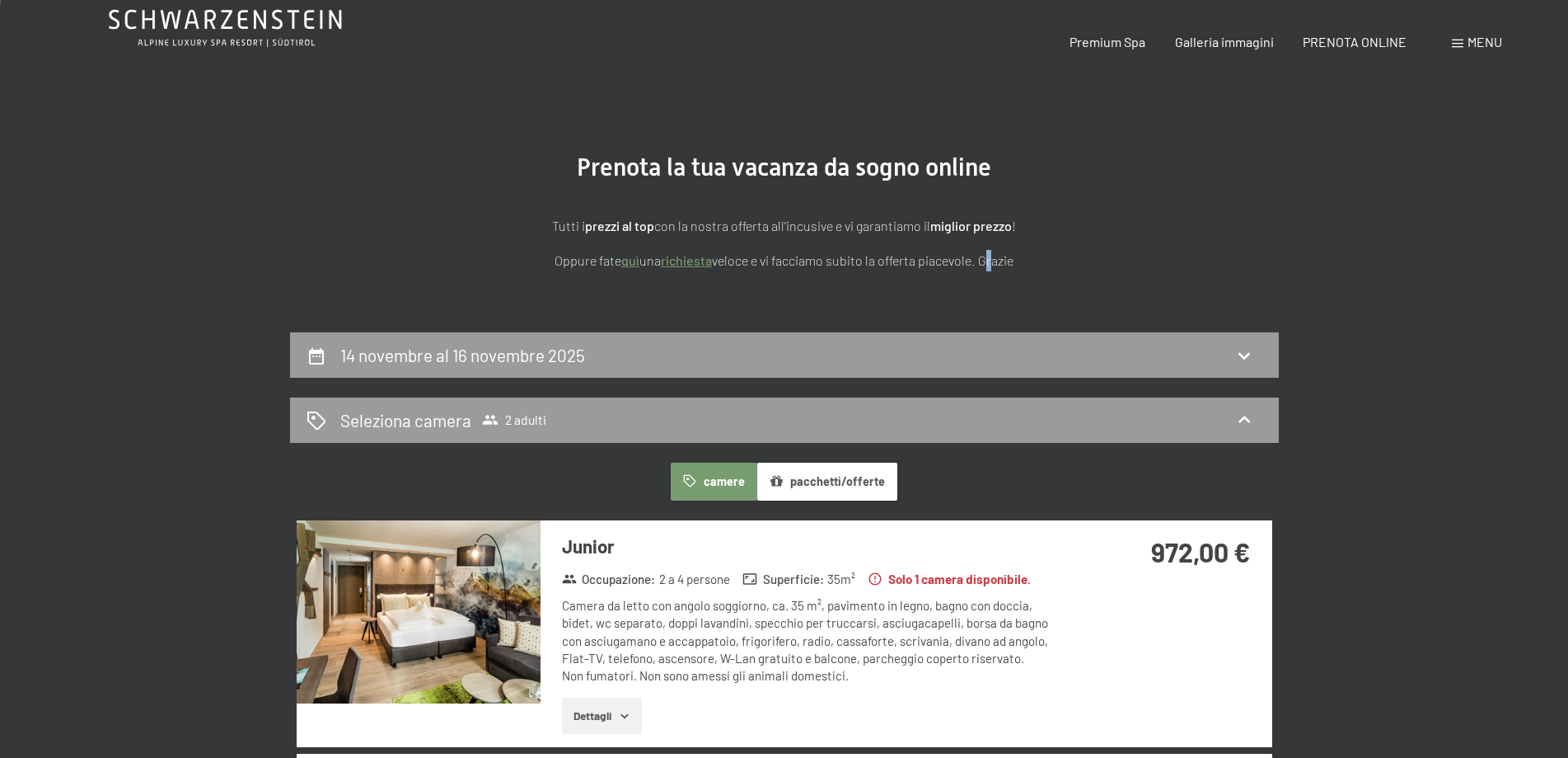
scroll to position [0, 0]
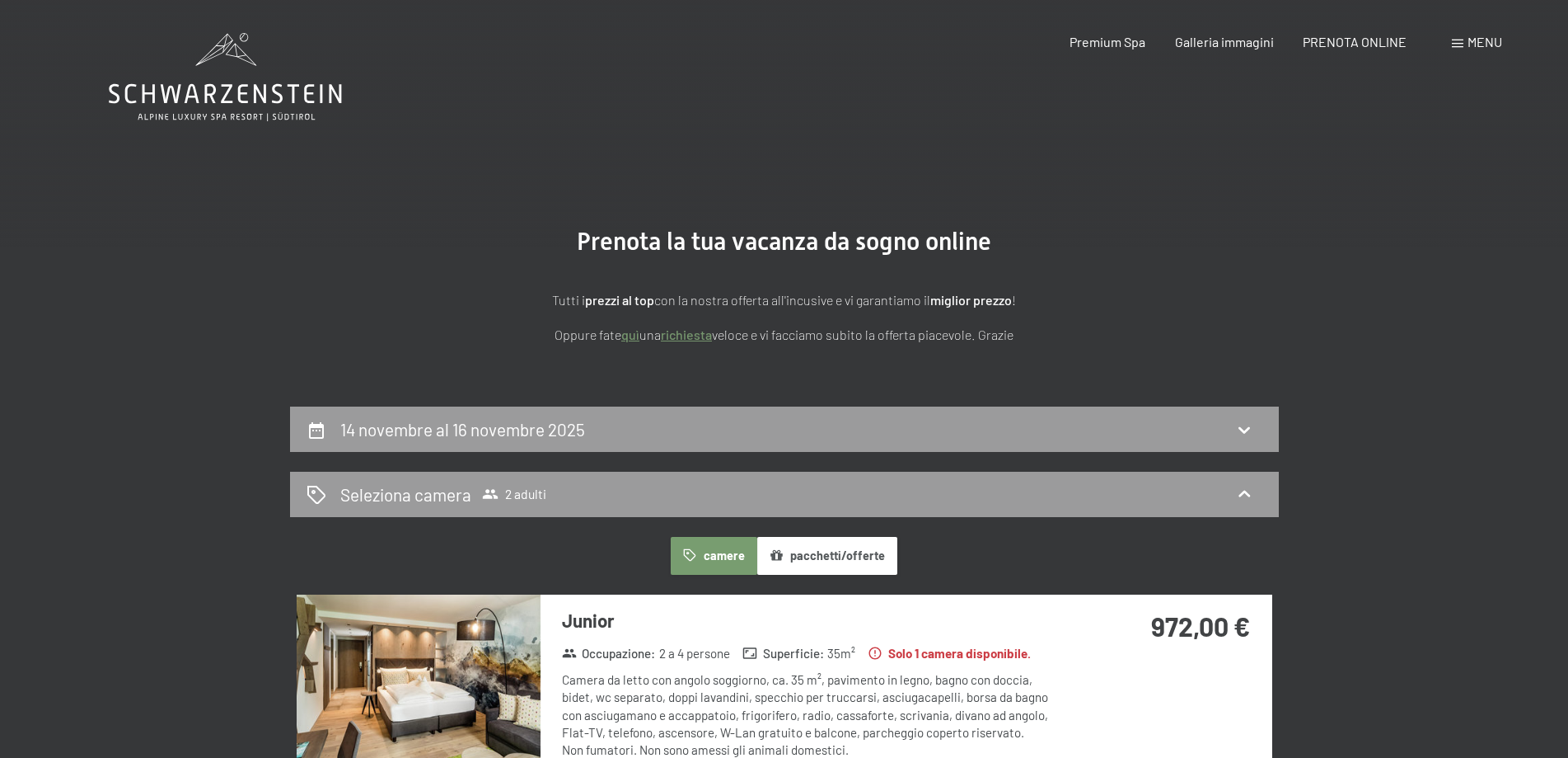
drag, startPoint x: 465, startPoint y: 434, endPoint x: 476, endPoint y: 437, distance: 11.4
click at [468, 435] on h2 "14 novembre al 16 novembre 2025" at bounding box center [462, 429] width 244 height 20
select select "[DATE]"
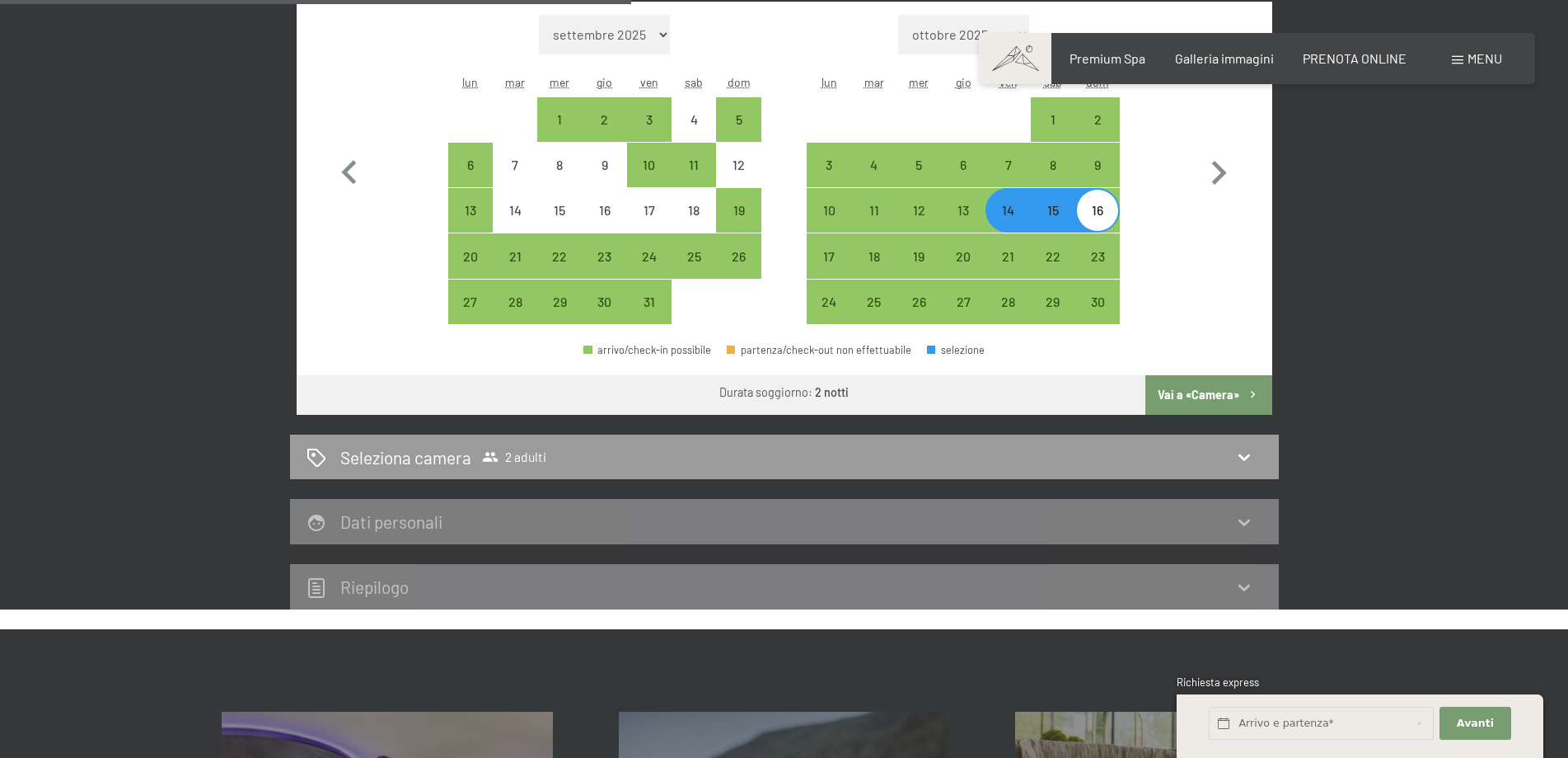
scroll to position [654, 0]
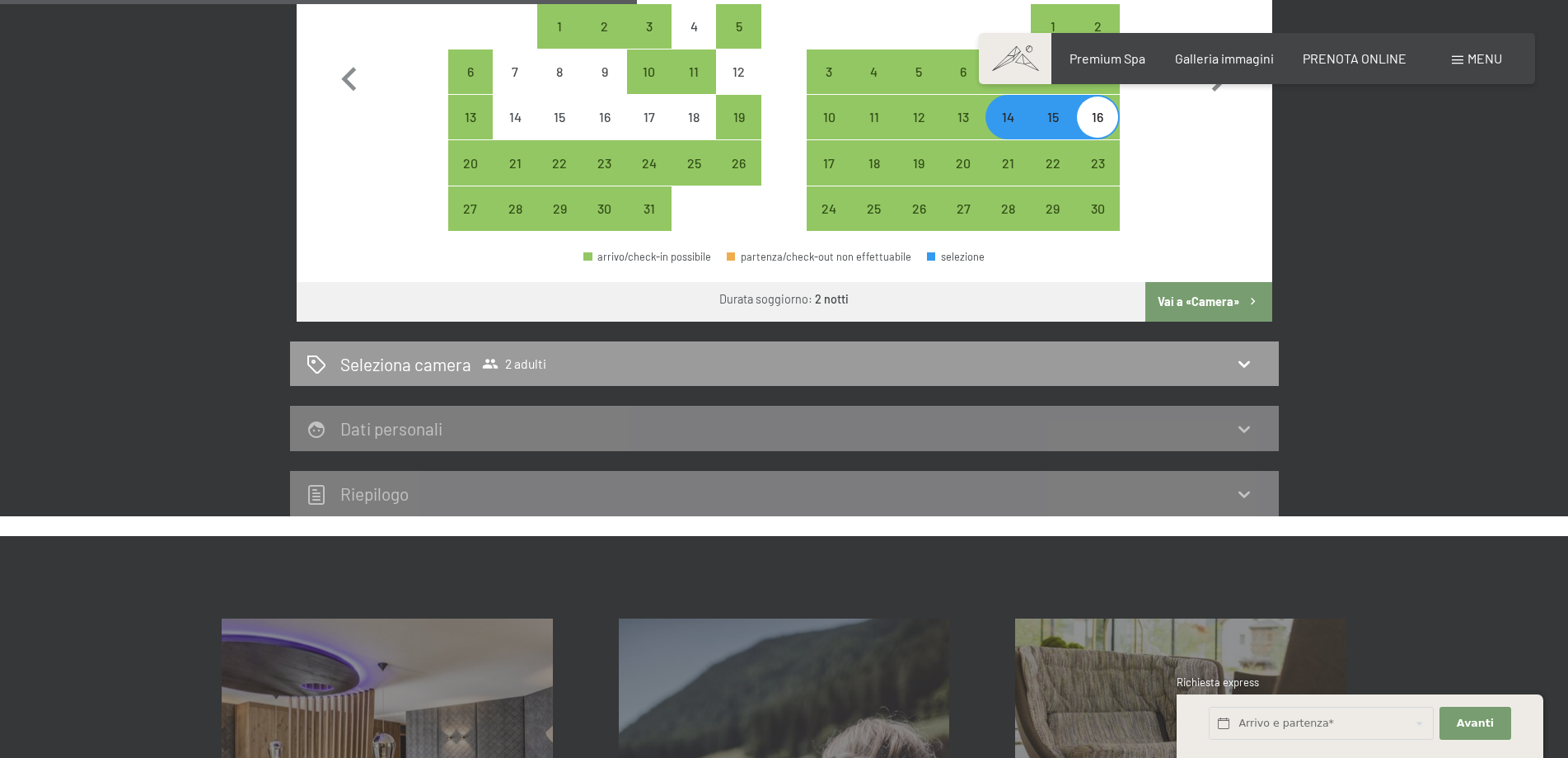
click at [698, 401] on div "14 novembre al 16 novembre 2025 Occupazione 2 adulti Adulti 1 2 3 4 Bambini 0 1…" at bounding box center [784, 134] width 988 height 763
drag, startPoint x: 707, startPoint y: 347, endPoint x: 741, endPoint y: 391, distance: 55.6
click at [708, 345] on div "Seleziona camera 2 adulti" at bounding box center [784, 363] width 988 height 45
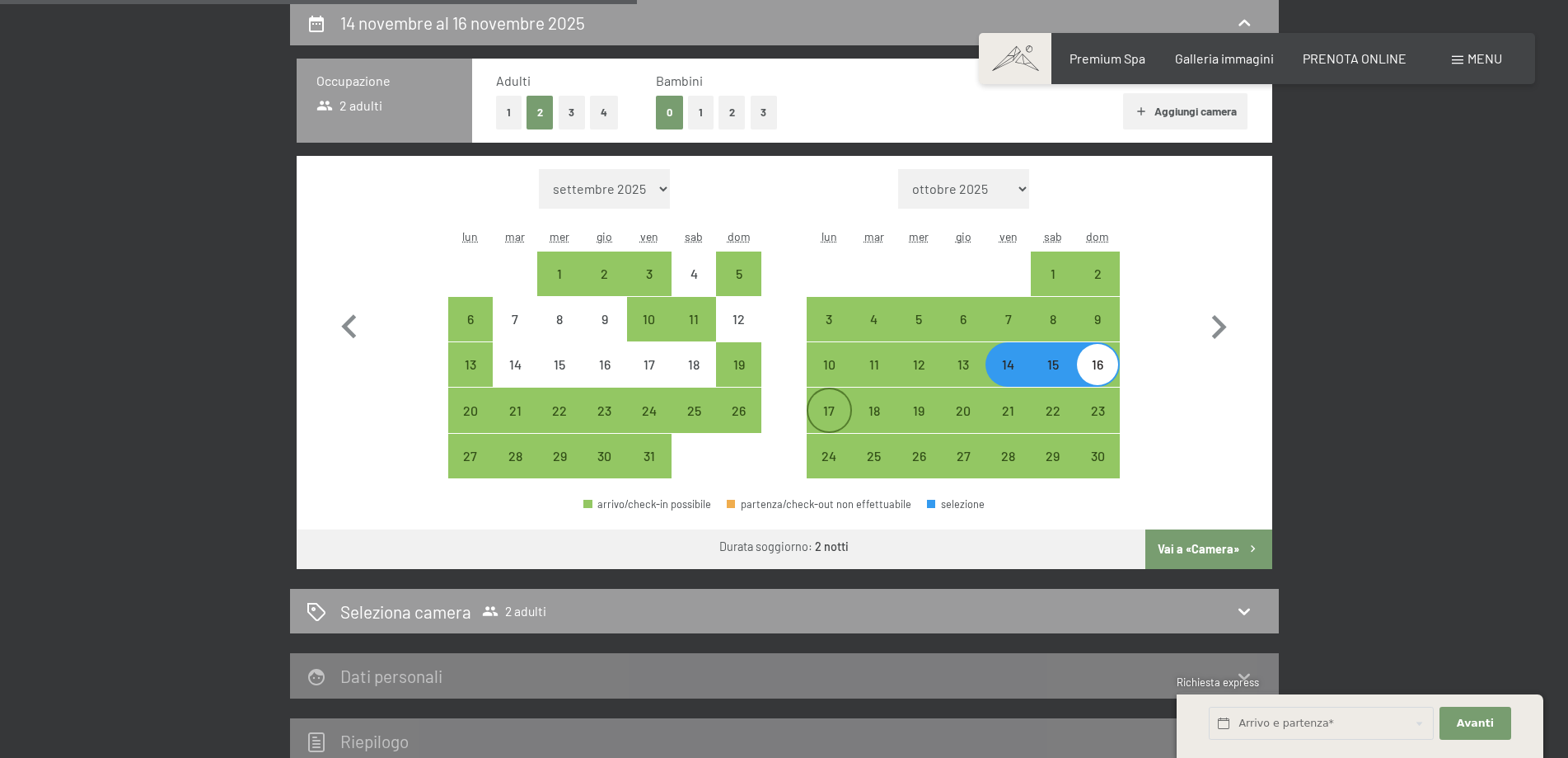
select select "[DATE]"
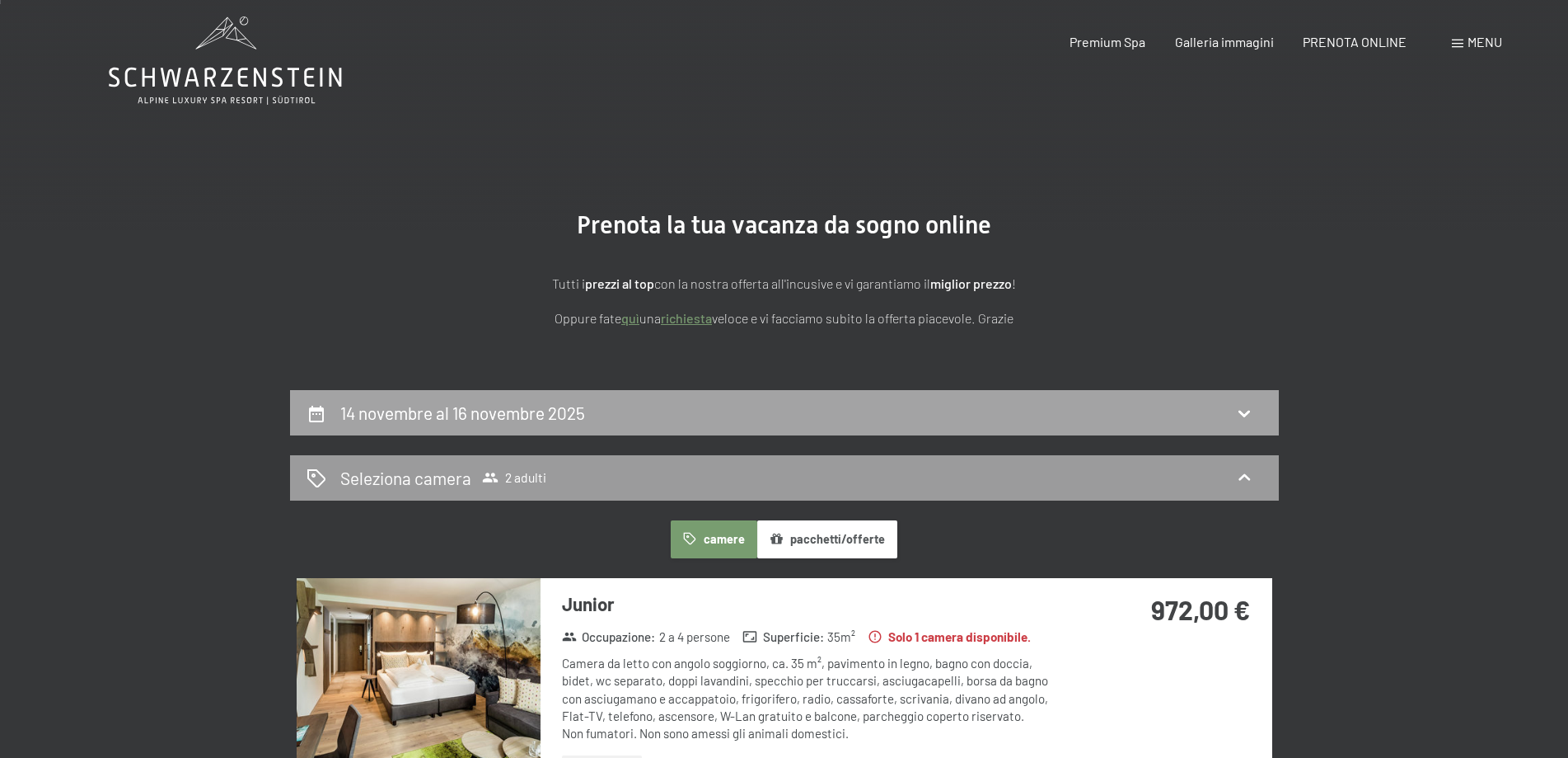
scroll to position [0, 0]
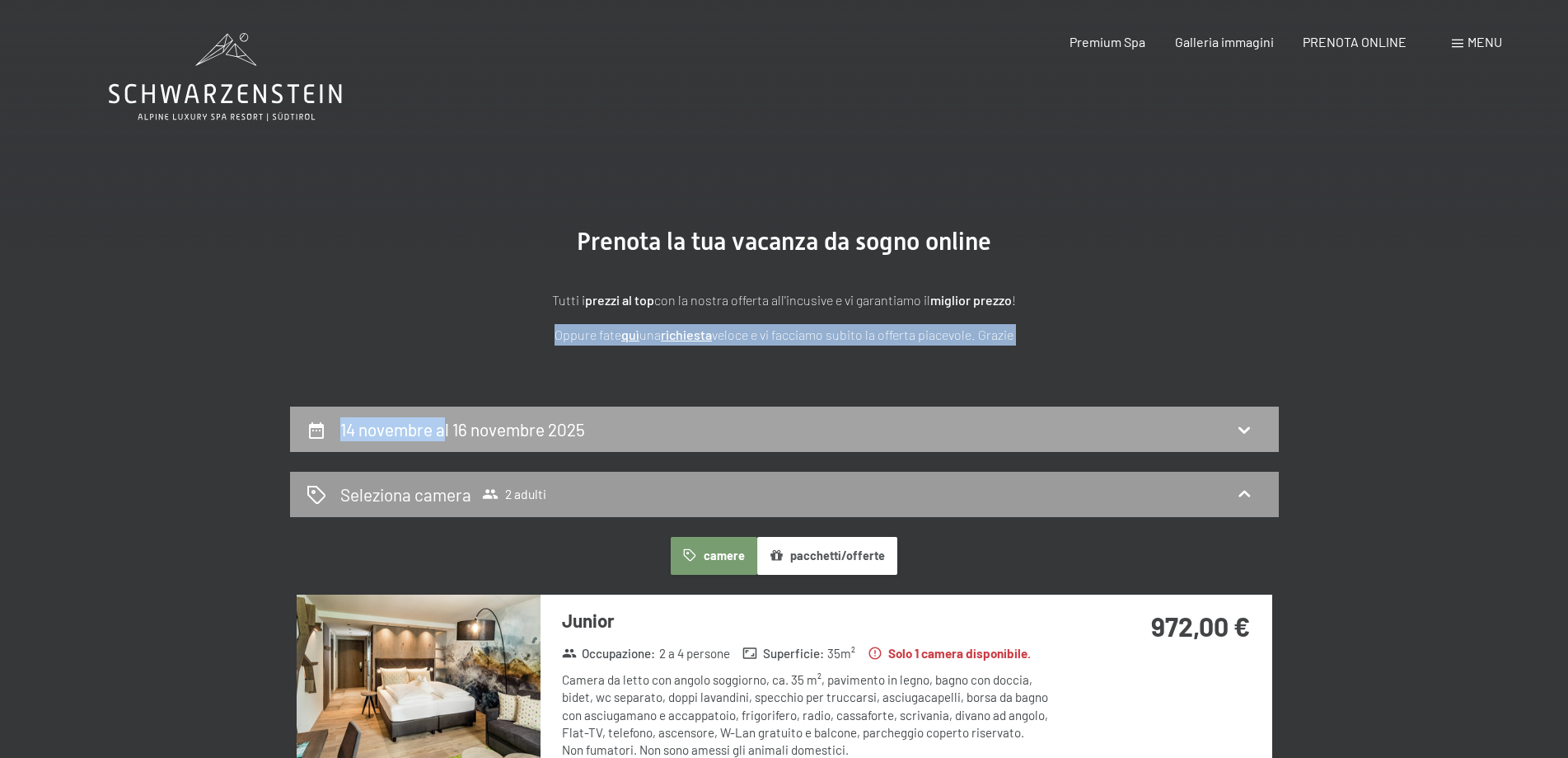
click at [440, 430] on h2 "14 novembre al 16 novembre 2025" at bounding box center [462, 429] width 244 height 20
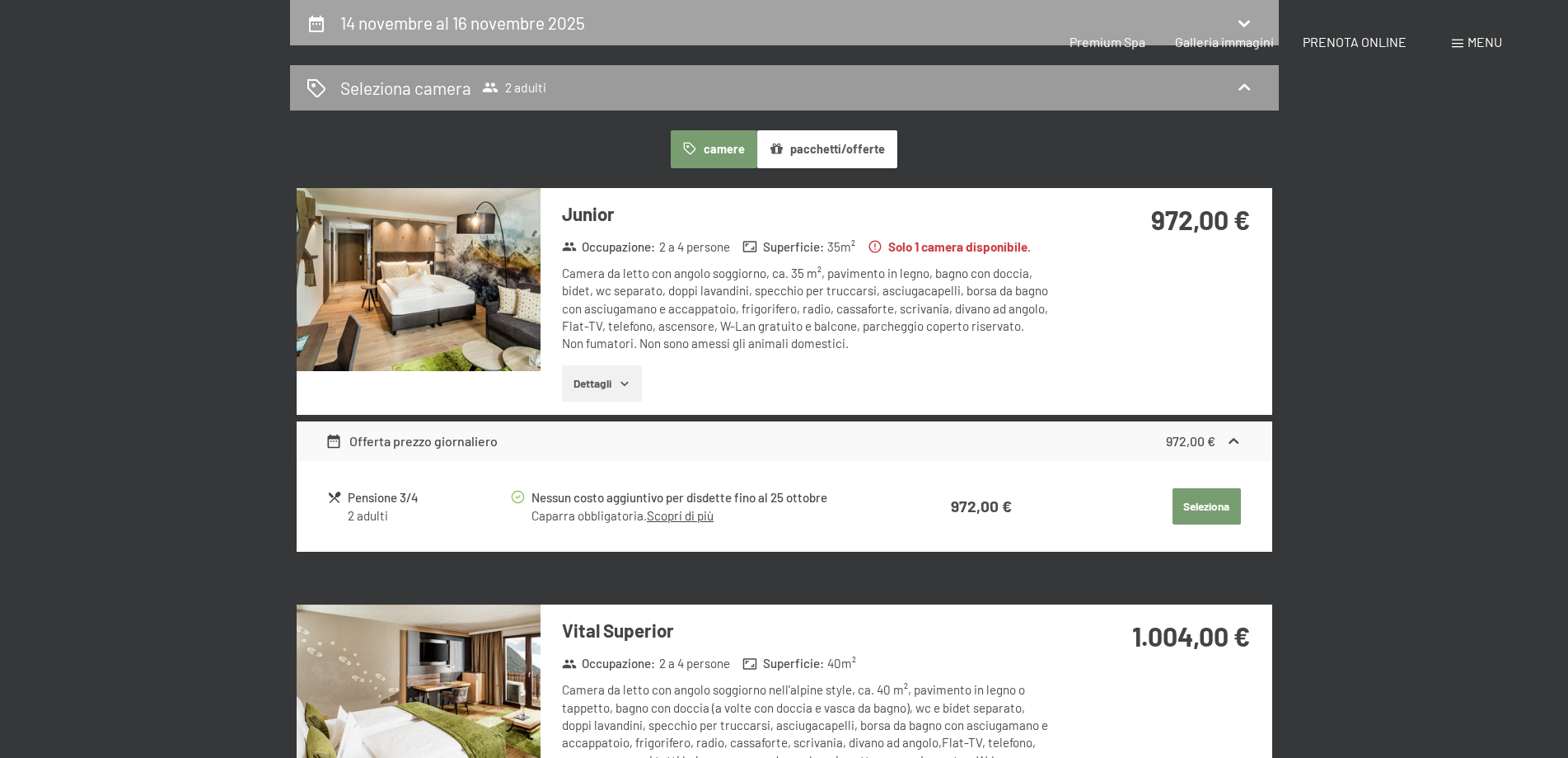
select select "[DATE]"
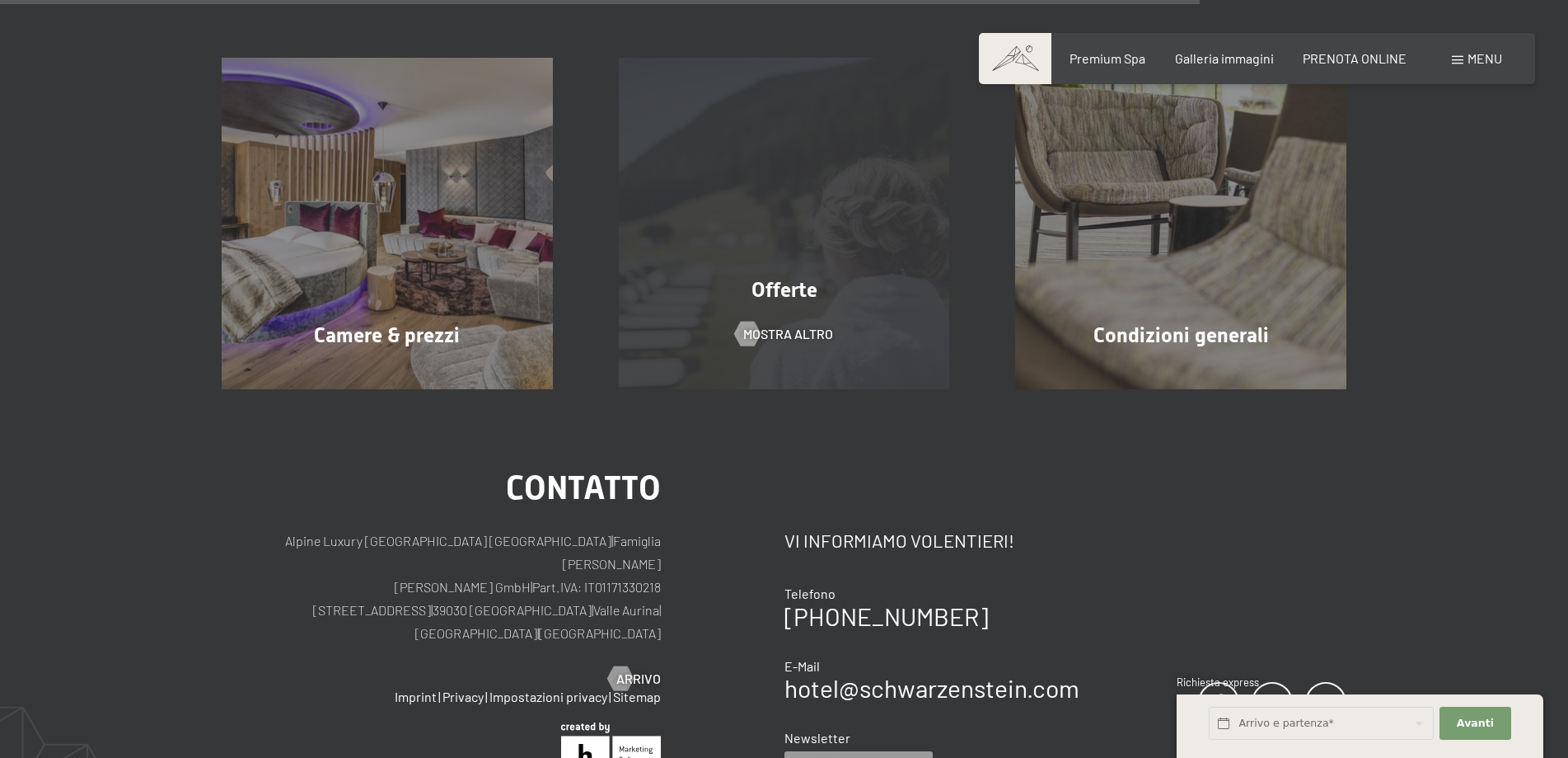
scroll to position [901, 0]
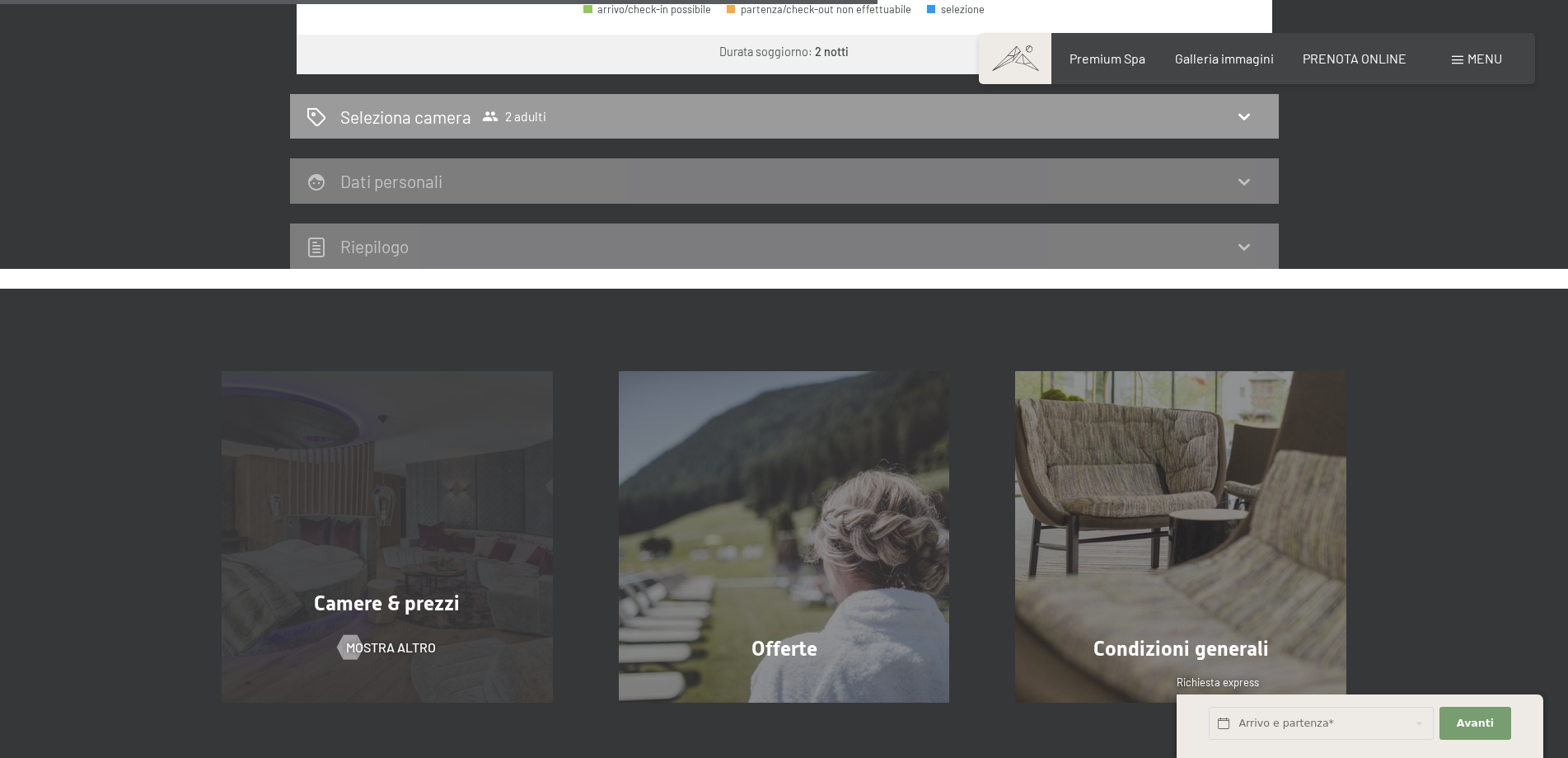
click at [378, 609] on span "Camere & prezzi" at bounding box center [387, 603] width 146 height 24
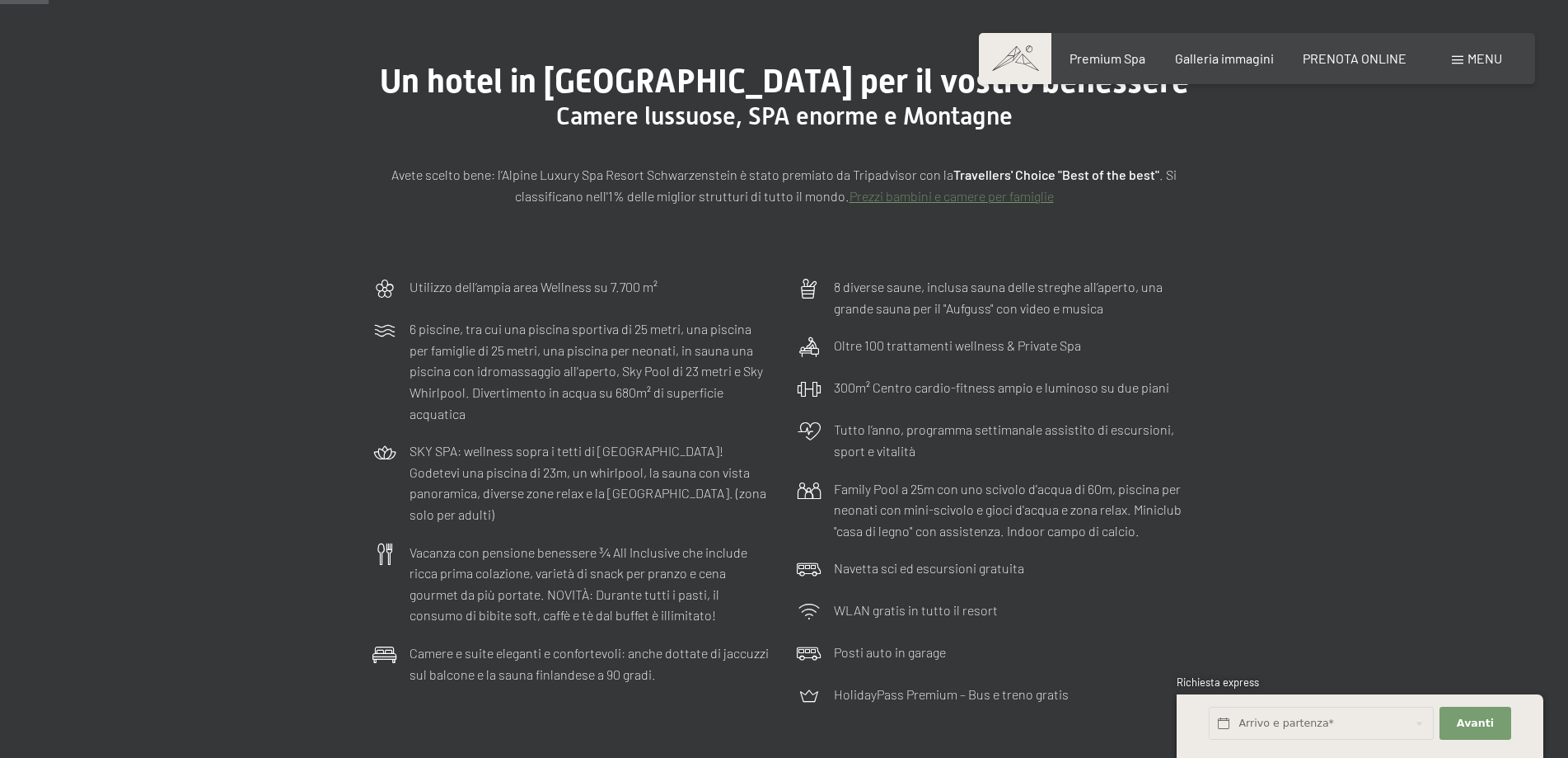
click at [1448, 60] on div "Prenotazione Richiesta Premium Spa Galleria immagini PRENOTA ONLINE Menu DE IT …" at bounding box center [1257, 58] width 490 height 18
click at [1335, 50] on div "Prenotazione Richiesta Premium Spa Galleria immagini PRENOTA ONLINE Menu DE IT …" at bounding box center [1257, 58] width 490 height 18
click at [1352, 59] on span "PRENOTA ONLINE" at bounding box center [1354, 55] width 104 height 15
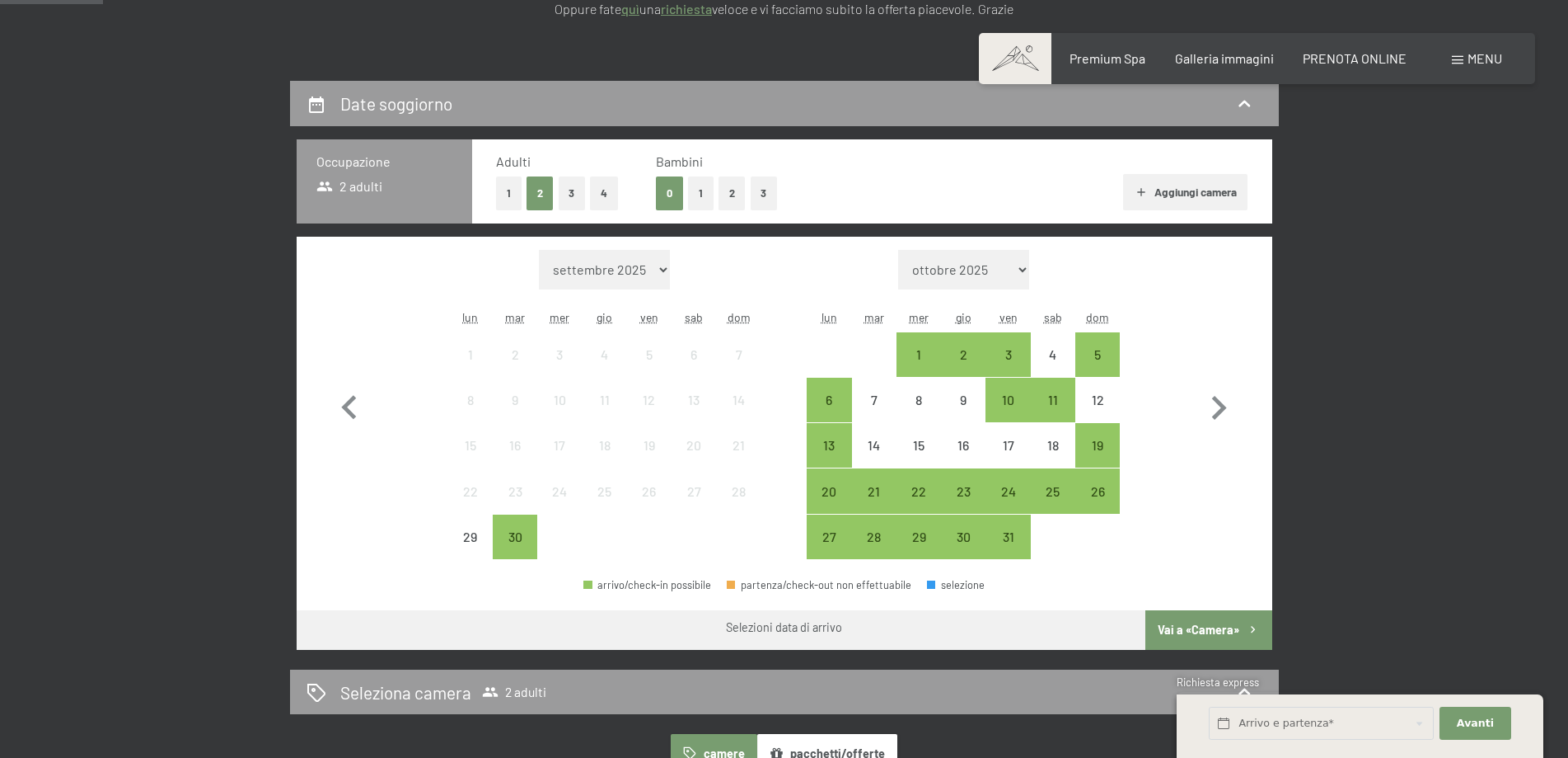
scroll to position [413, 0]
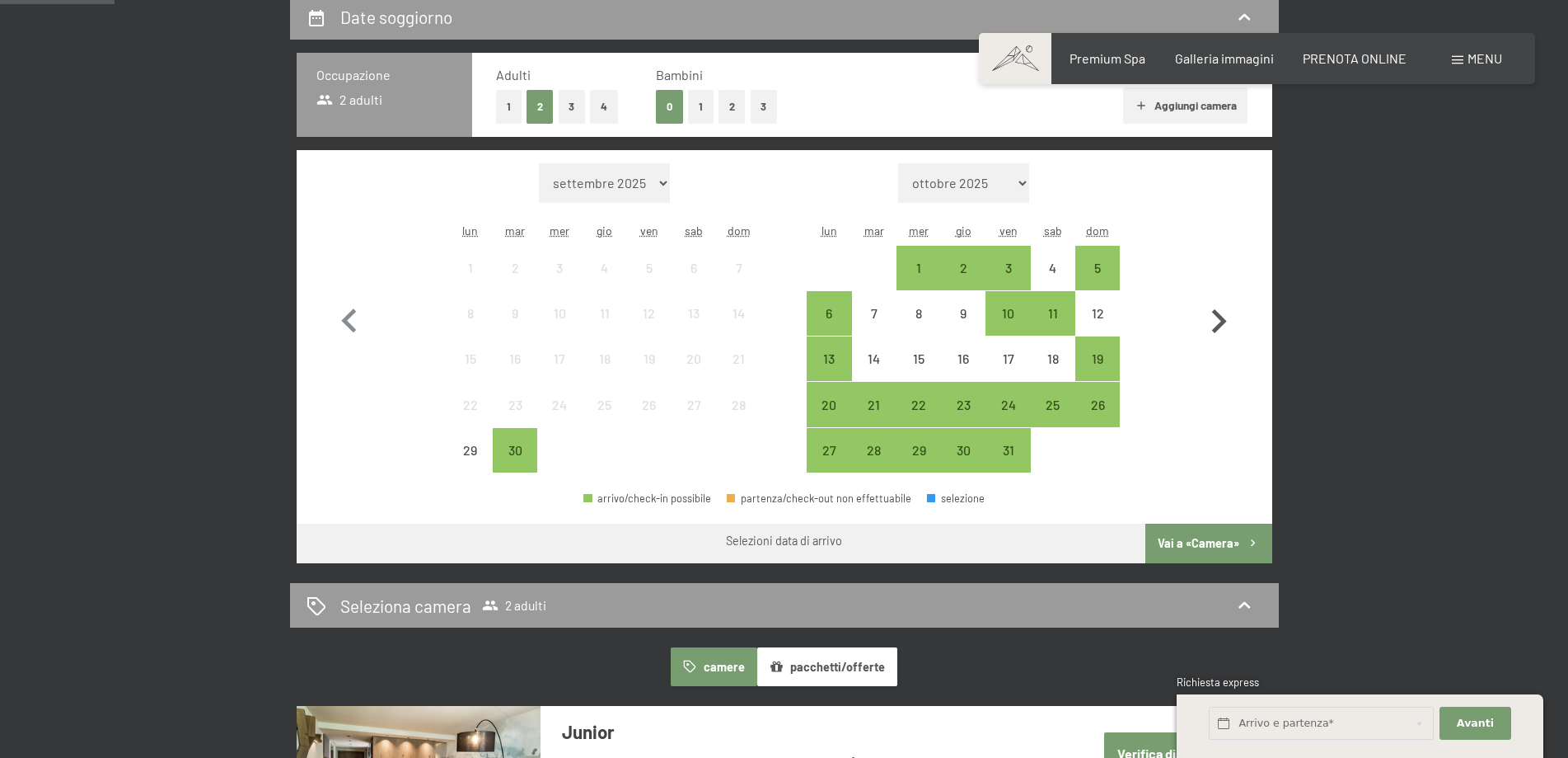
click at [1215, 329] on icon "button" at bounding box center [1219, 321] width 14 height 24
select select "[DATE]"
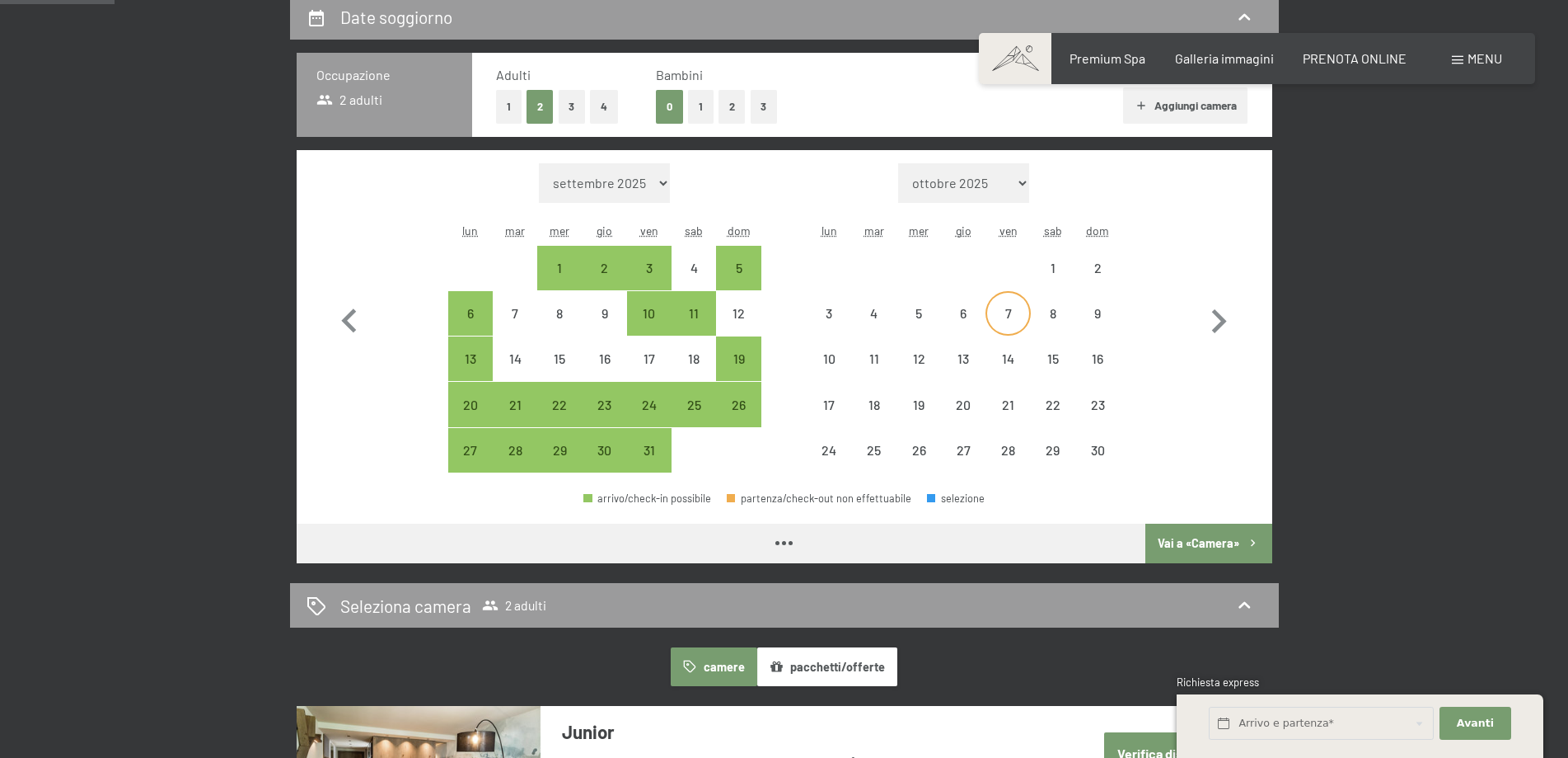
select select "[DATE]"
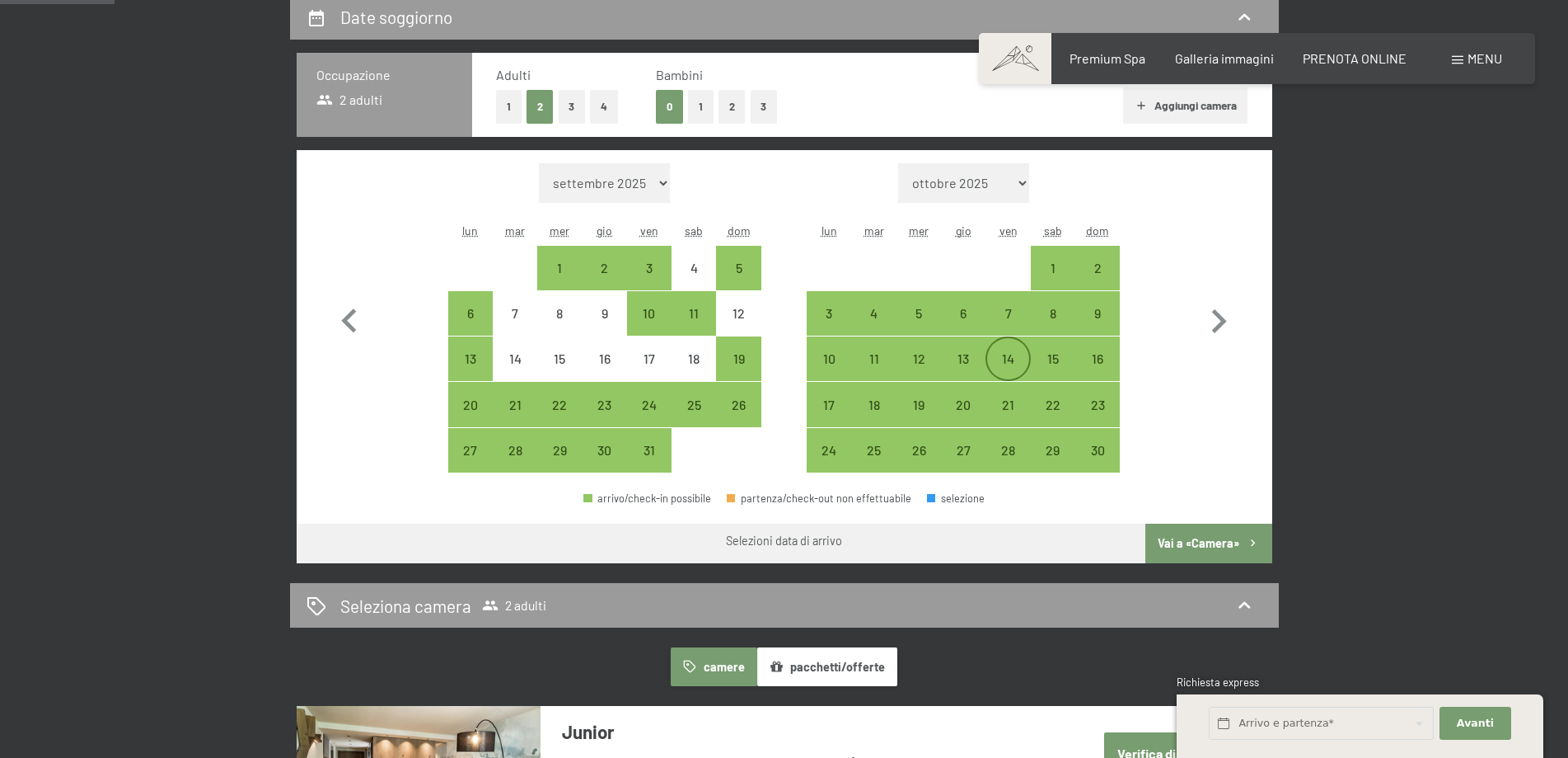
click at [1011, 367] on div "14" at bounding box center [1007, 373] width 42 height 42
select select "[DATE]"
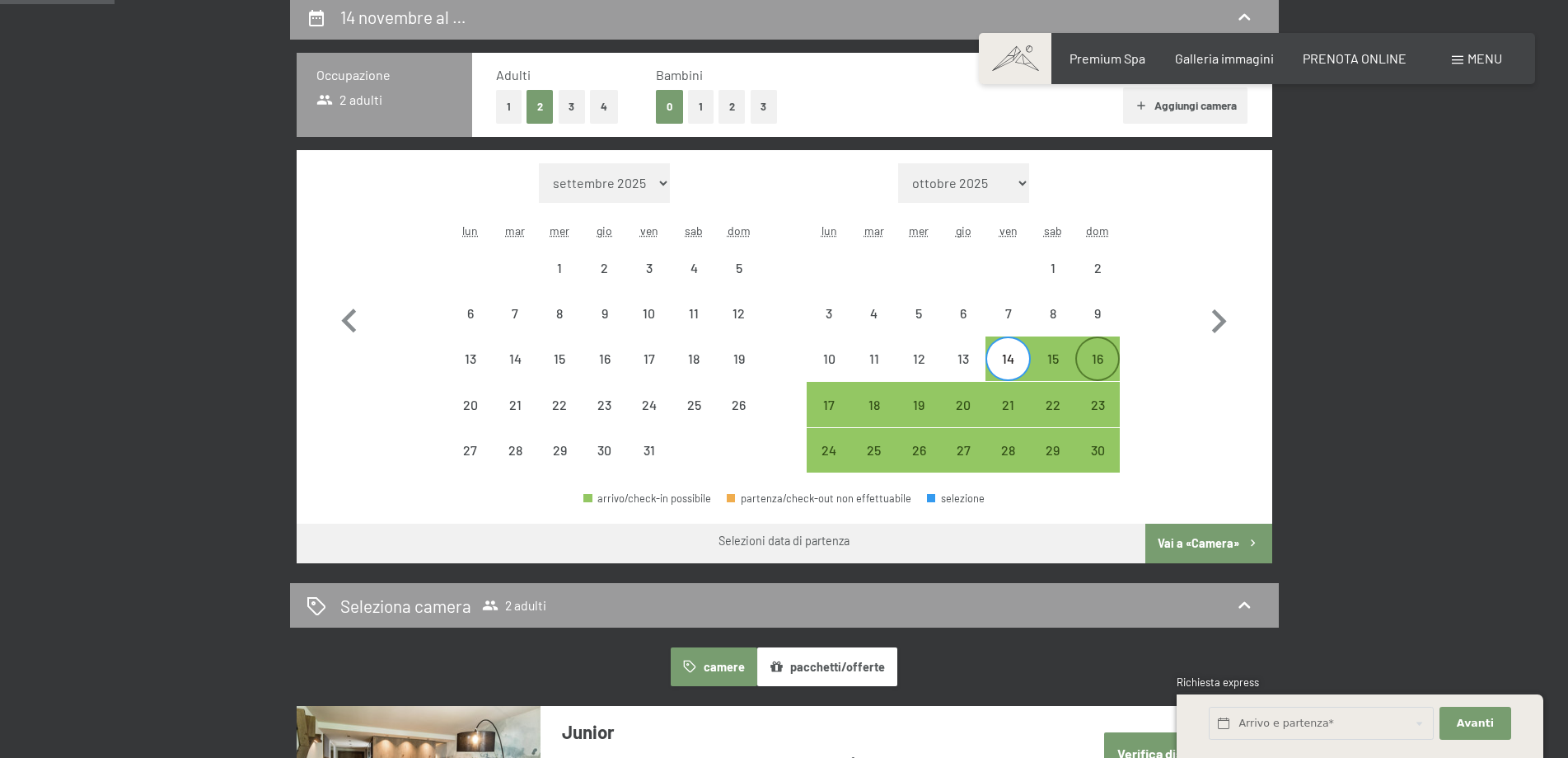
click at [1105, 366] on div "16" at bounding box center [1097, 373] width 42 height 42
select select "[DATE]"
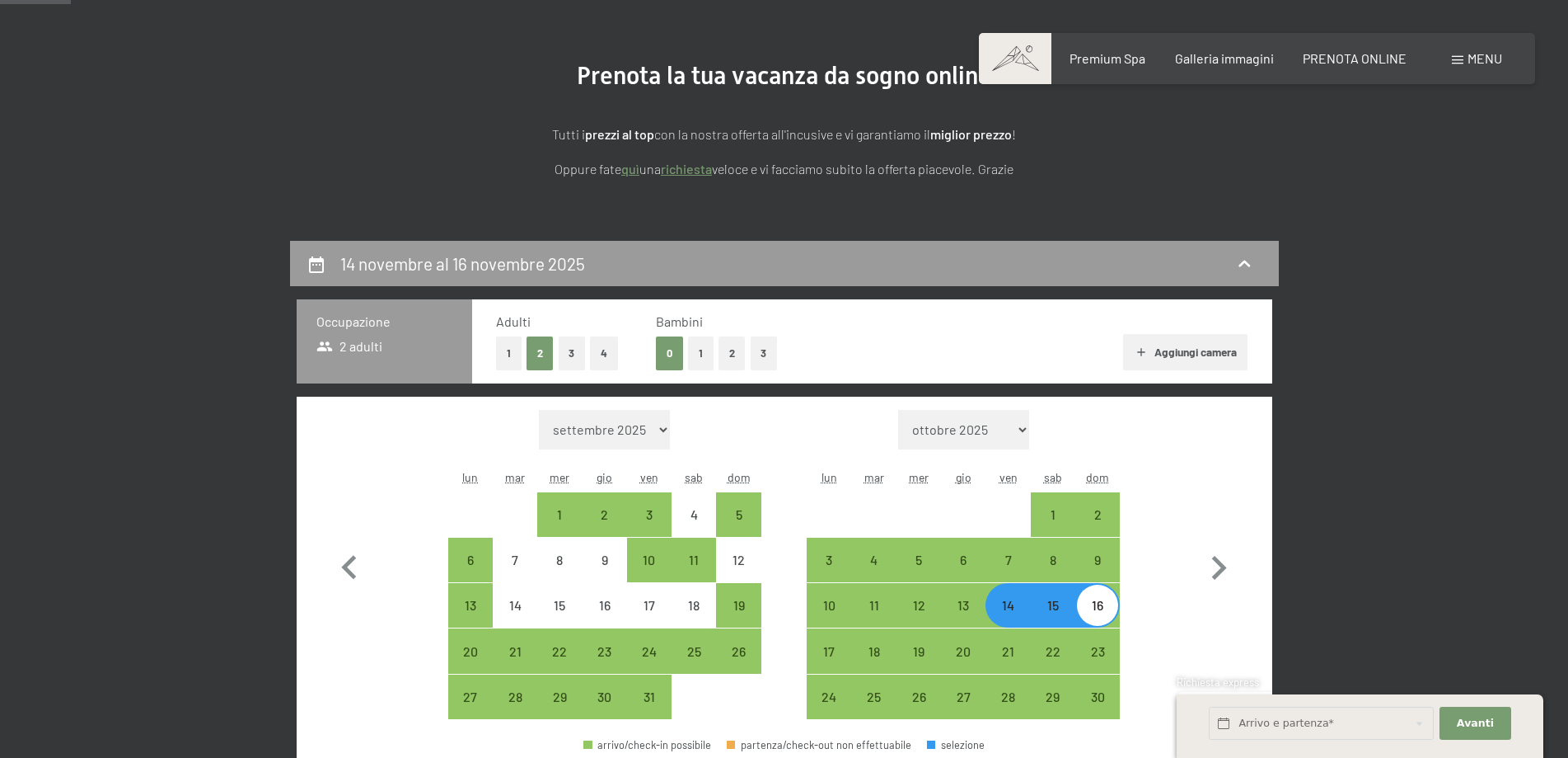
scroll to position [247, 0]
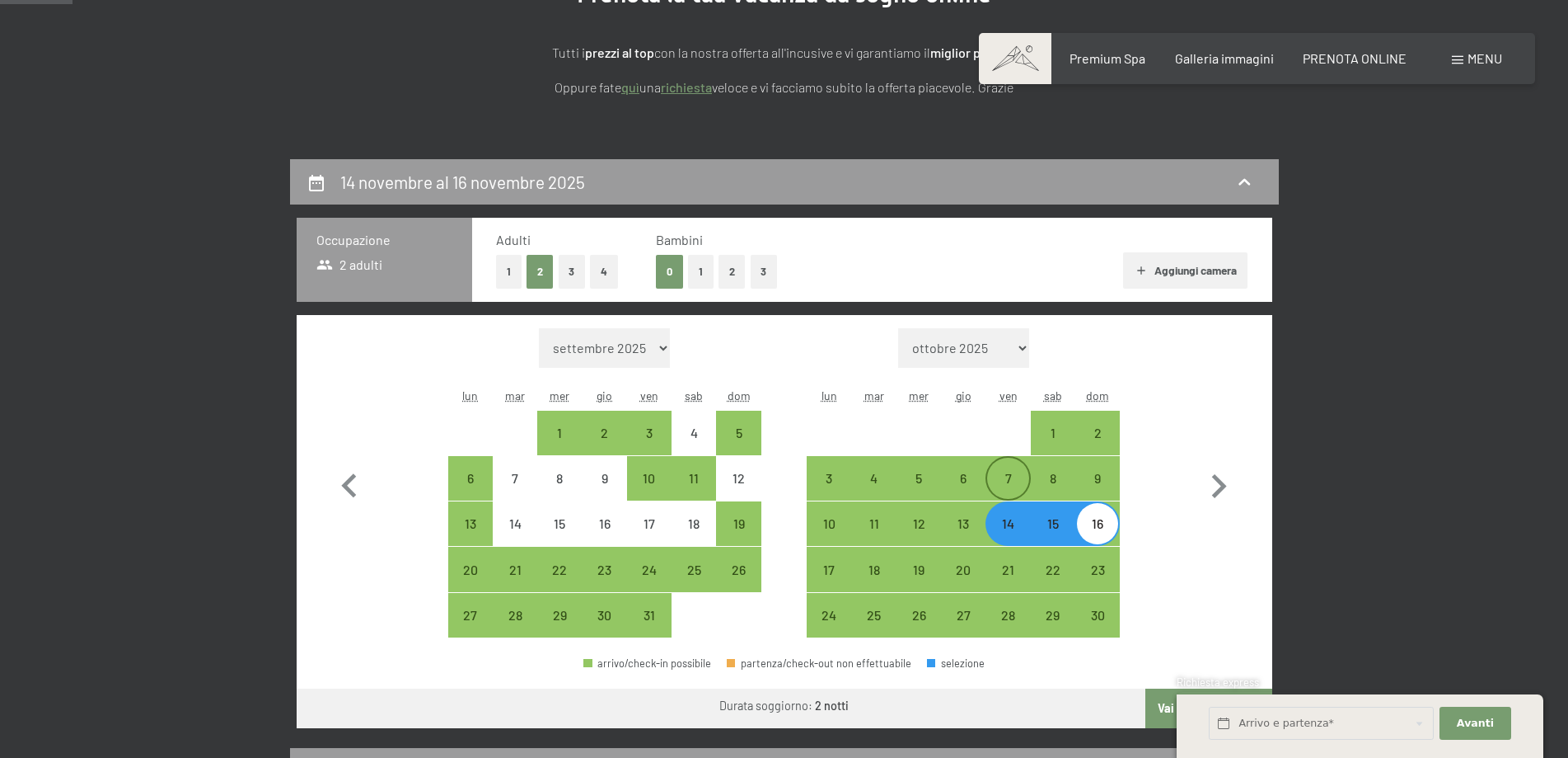
click at [1006, 491] on div "7" at bounding box center [1007, 492] width 42 height 42
select select "[DATE]"
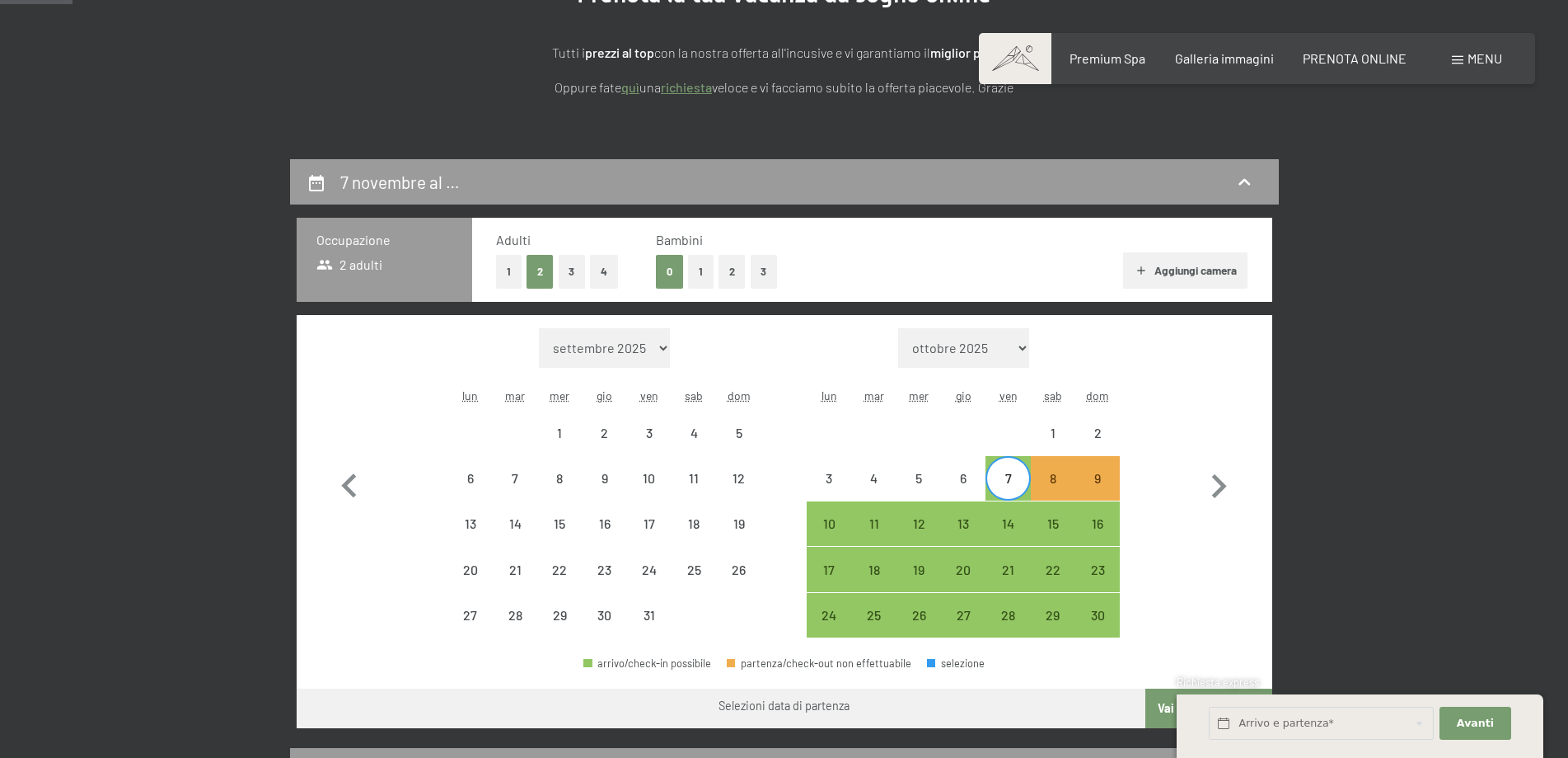
click at [1128, 485] on div "Mese/anno [DATE] [DATE] [DATE] [DATE] [DATE] [DATE] [DATE] [DATE] [DATE] [DATE]…" at bounding box center [784, 483] width 917 height 310
click at [1103, 479] on div "9" at bounding box center [1097, 492] width 42 height 42
select select "[DATE]"
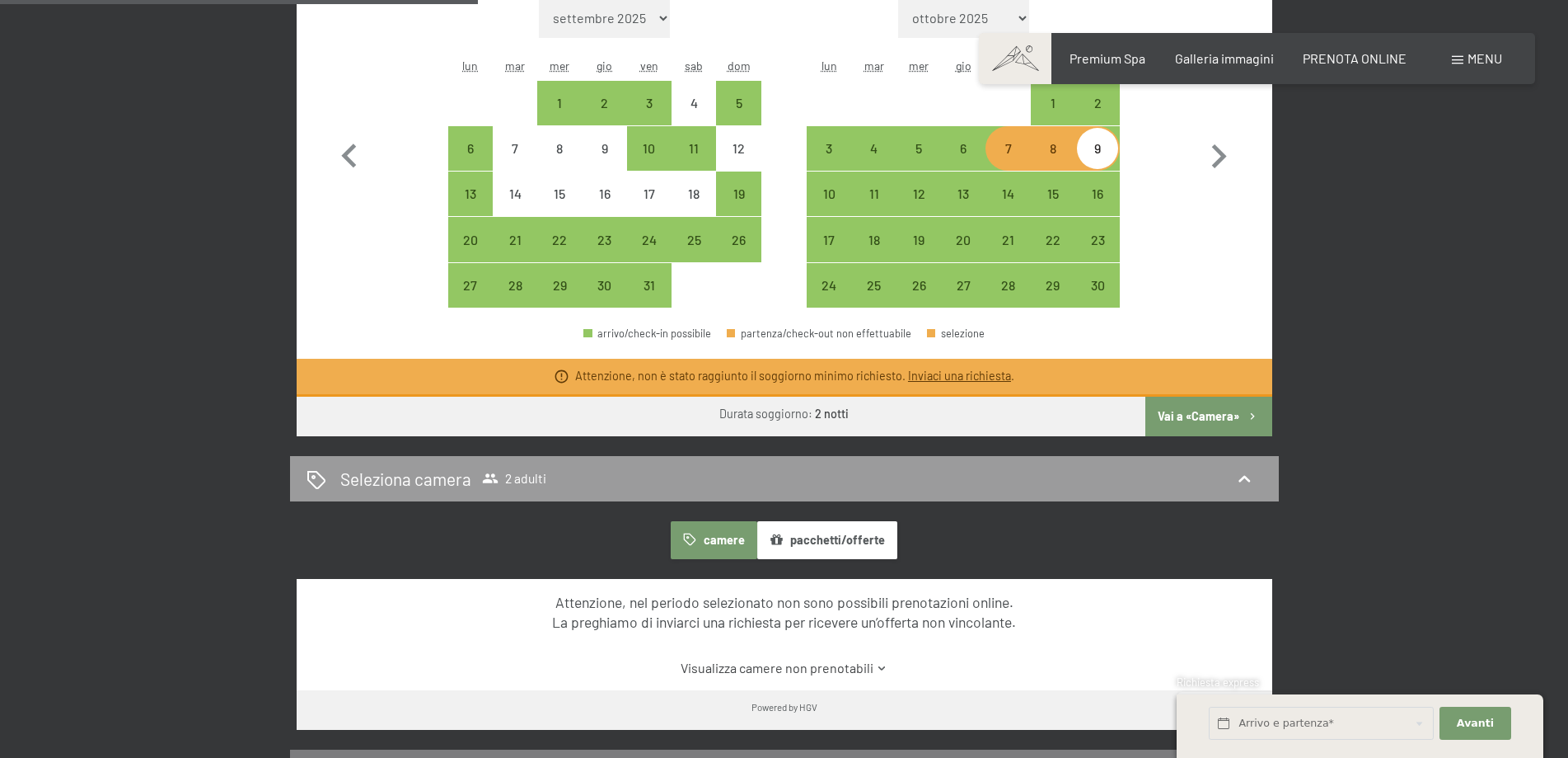
scroll to position [329, 0]
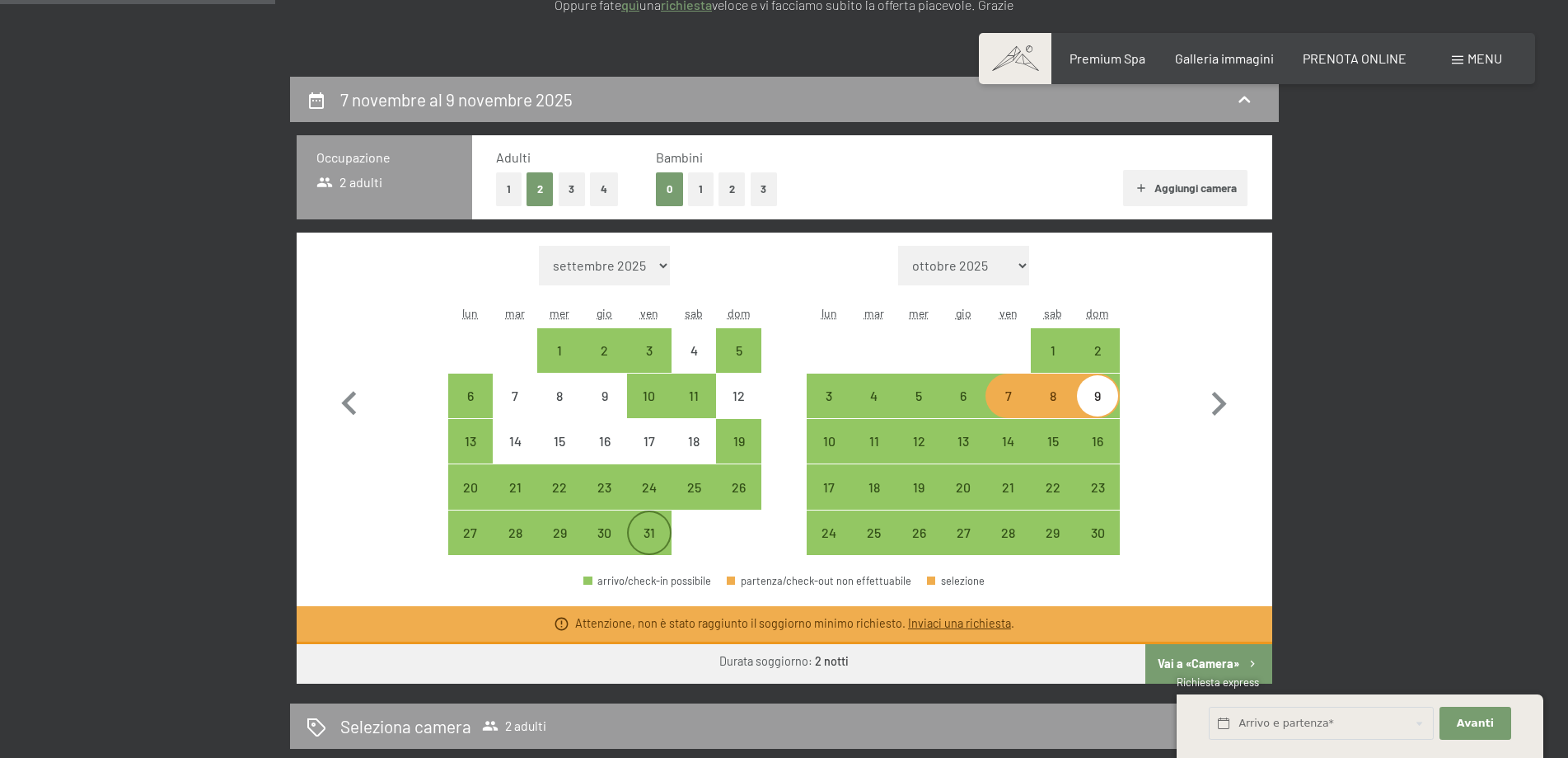
drag, startPoint x: 649, startPoint y: 536, endPoint x: 652, endPoint y: 528, distance: 8.5
click at [652, 534] on div "31" at bounding box center [649, 547] width 42 height 42
select select "[DATE]"
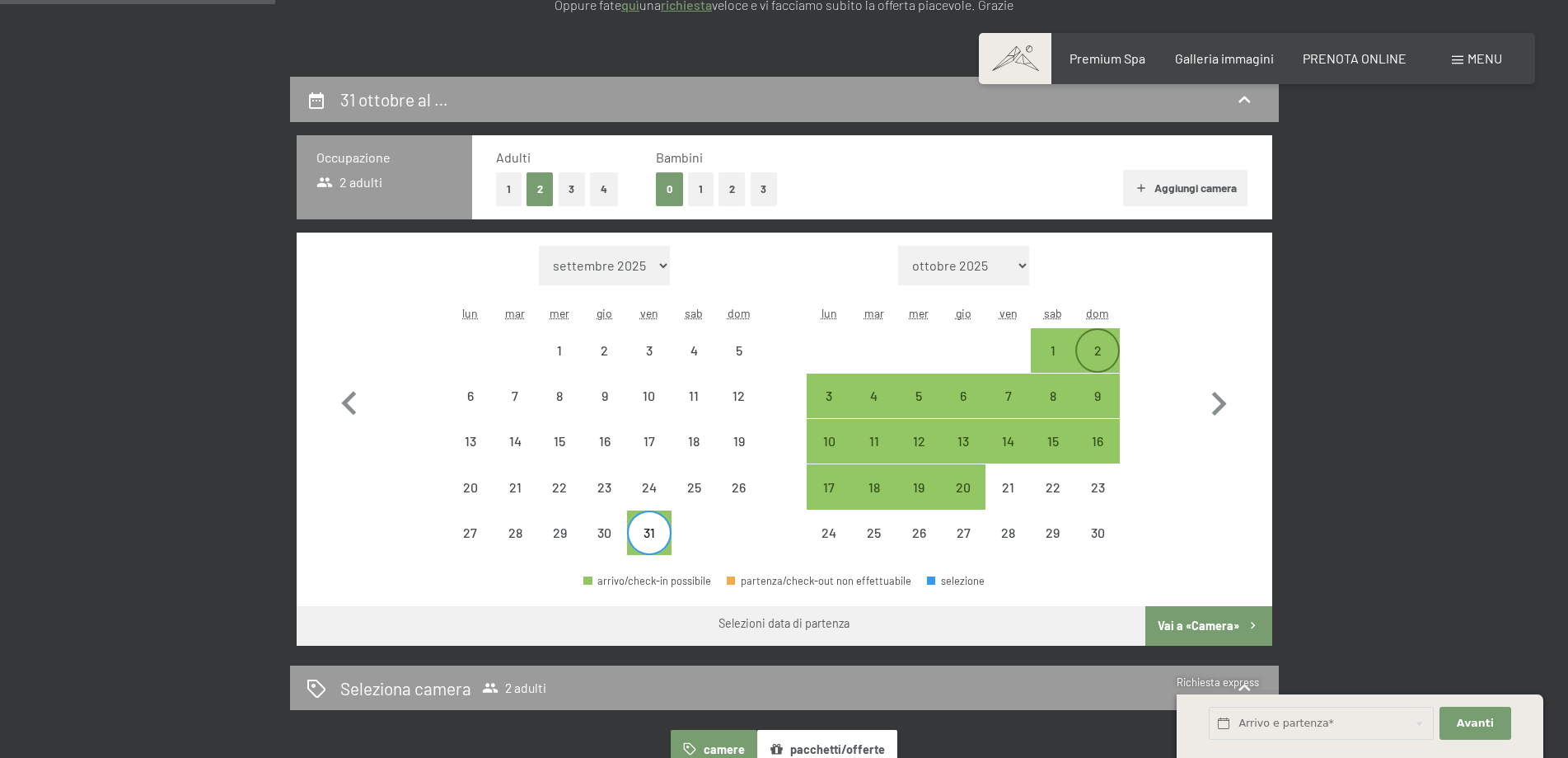
click at [1102, 345] on div "2" at bounding box center [1097, 364] width 42 height 42
select select "[DATE]"
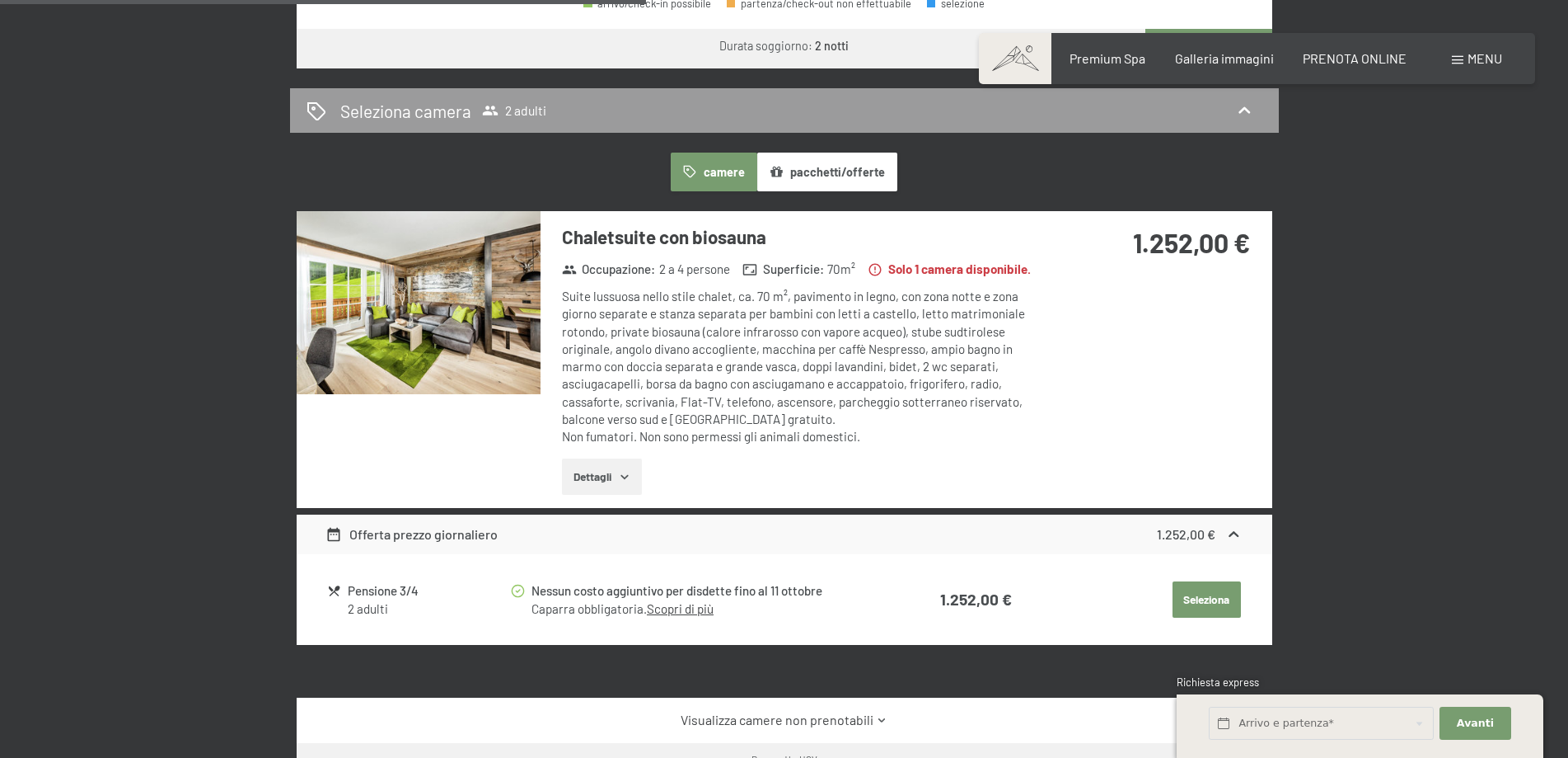
scroll to position [1072, 0]
